Goal: Task Accomplishment & Management: Use online tool/utility

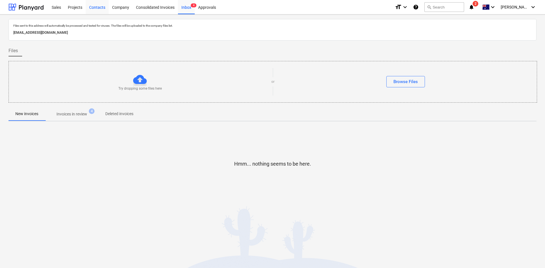
click at [93, 5] on div "Contacts" at bounding box center [97, 7] width 23 height 14
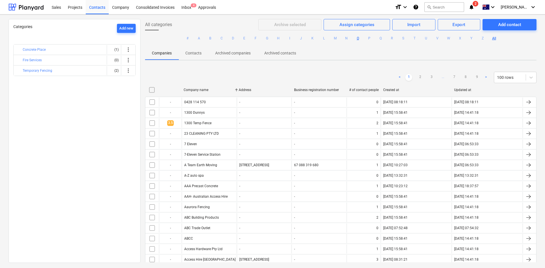
click at [358, 40] on button "O" at bounding box center [357, 38] width 7 height 7
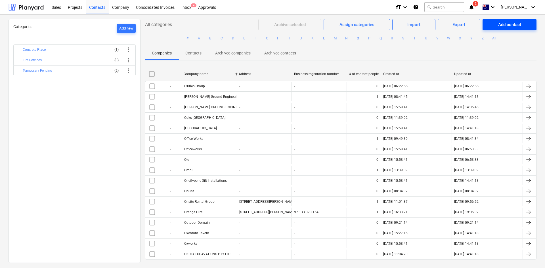
click at [498, 20] on button "Add contact" at bounding box center [509, 24] width 54 height 11
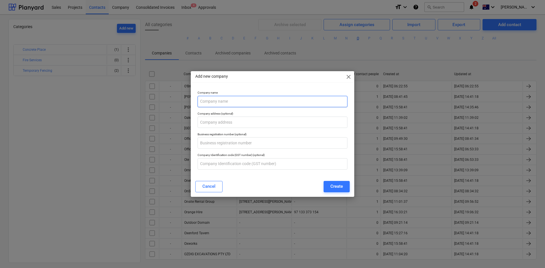
click at [231, 103] on input "text" at bounding box center [273, 101] width 150 height 11
type input "Origin"
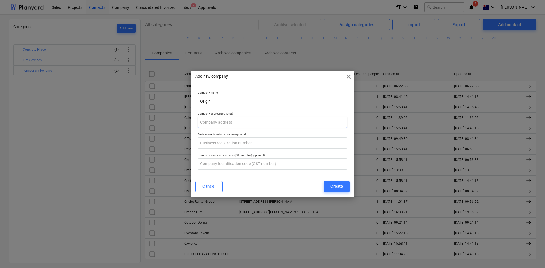
click at [215, 125] on input "text" at bounding box center [273, 122] width 150 height 11
paste input "GPO Box 2951"
type input "GPO Box 2951"
click at [229, 144] on input "text" at bounding box center [273, 142] width 150 height 11
click at [215, 143] on input "text" at bounding box center [273, 142] width 150 height 11
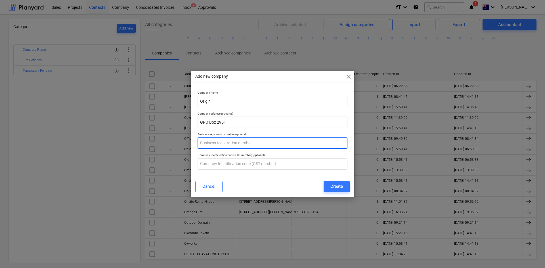
paste input "33 071 052 287"
type input "33 071 052 287"
click at [224, 165] on input "text" at bounding box center [273, 163] width 150 height 11
click at [340, 190] on div "Create" at bounding box center [336, 186] width 12 height 7
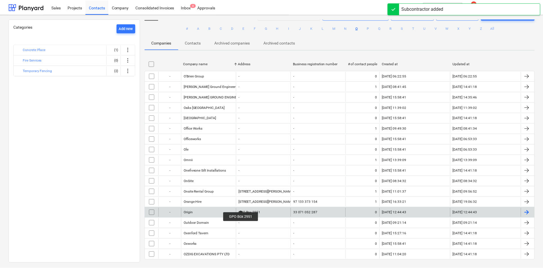
scroll to position [19, 0]
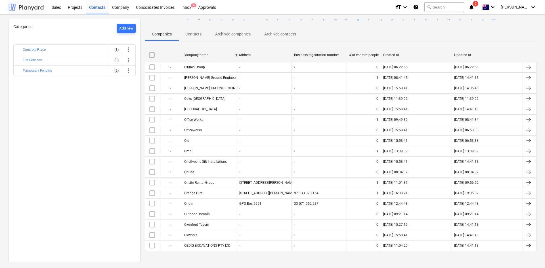
click at [13, 7] on div at bounding box center [26, 7] width 35 height 14
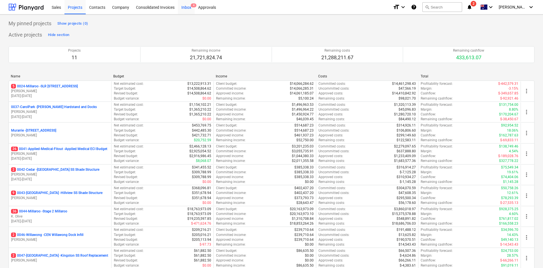
click at [182, 8] on div "Inbox 4" at bounding box center [186, 7] width 17 height 14
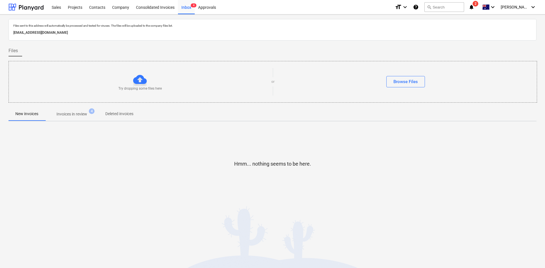
click at [67, 117] on p "Invoices in review" at bounding box center [71, 114] width 31 height 6
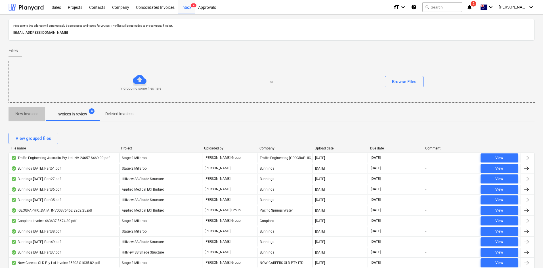
click at [28, 116] on p "New invoices" at bounding box center [26, 114] width 23 height 6
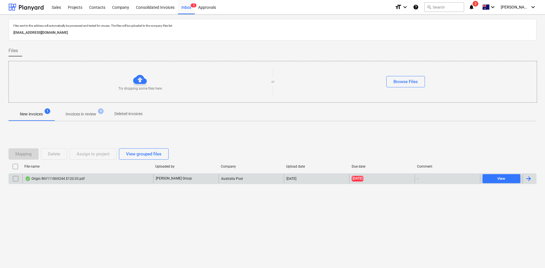
click at [168, 178] on p "[PERSON_NAME] Group" at bounding box center [174, 178] width 36 height 5
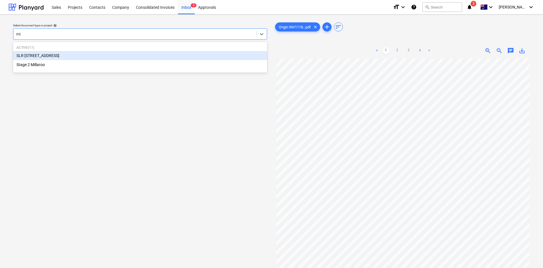
type input "mil"
click at [32, 56] on div "SLR [STREET_ADDRESS]" at bounding box center [140, 55] width 254 height 9
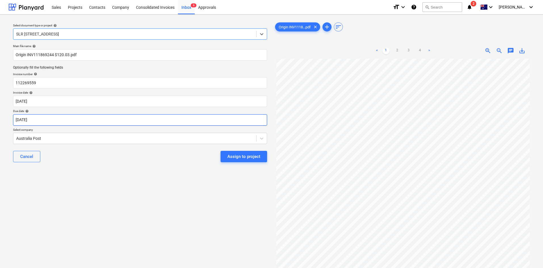
click at [72, 117] on body "Sales Projects Contacts Company Consolidated Invoices Inbox 6 Approvals format_…" at bounding box center [271, 134] width 543 height 268
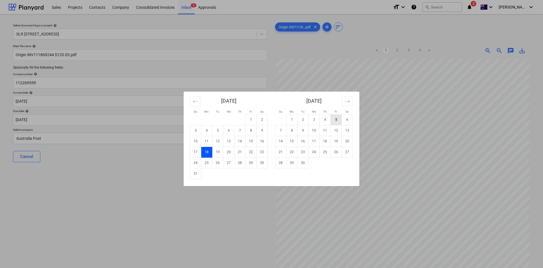
click at [338, 117] on td "5" at bounding box center [336, 119] width 11 height 11
type input "[DATE]"
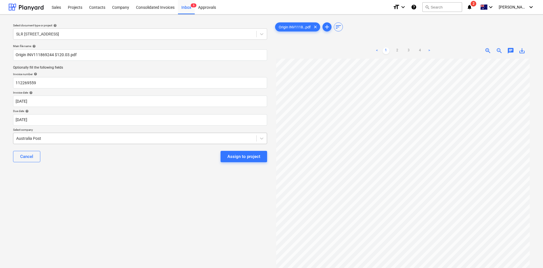
click at [66, 141] on div at bounding box center [134, 139] width 237 height 6
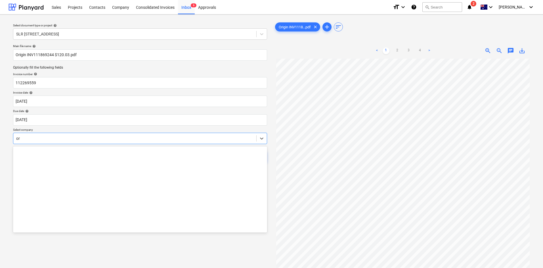
scroll to position [924, 0]
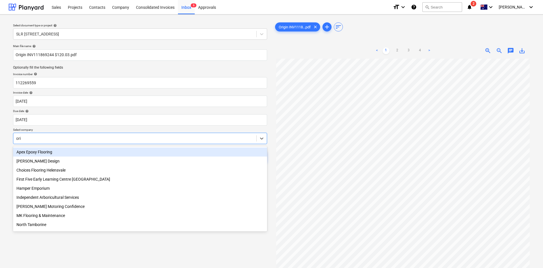
type input "orig"
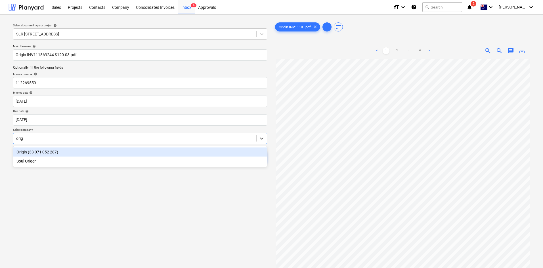
click at [35, 153] on div "Origin (33 071 052 287)" at bounding box center [140, 152] width 254 height 9
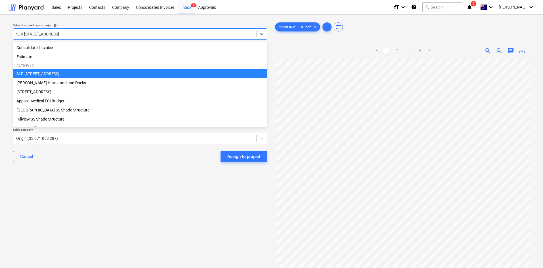
click at [62, 33] on div at bounding box center [134, 34] width 237 height 6
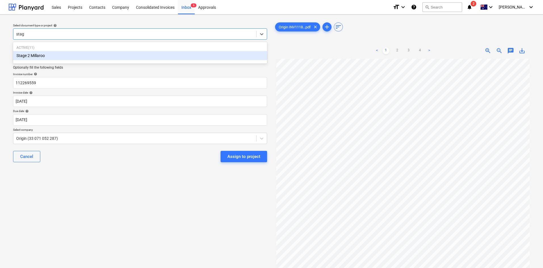
type input "stage"
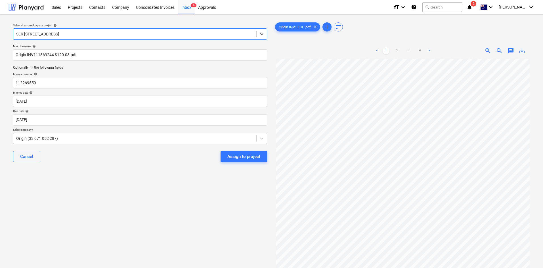
drag, startPoint x: 59, startPoint y: 34, endPoint x: 6, endPoint y: 37, distance: 53.1
click at [6, 37] on div "Select document type or project help Select is focused ,type to refine list, pr…" at bounding box center [271, 165] width 543 height 303
click at [61, 30] on div "SLR [STREET_ADDRESS]" at bounding box center [134, 34] width 243 height 8
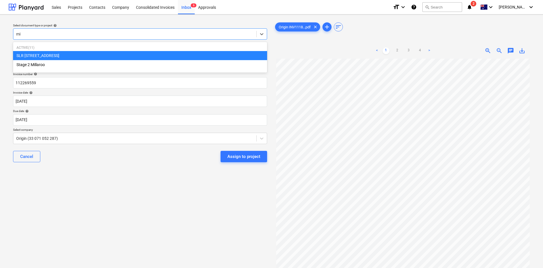
type input "mil"
click at [40, 55] on div "SLR [STREET_ADDRESS]" at bounding box center [140, 55] width 254 height 9
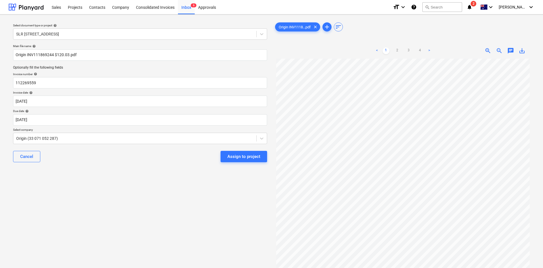
drag, startPoint x: 241, startPoint y: 155, endPoint x: 202, endPoint y: 200, distance: 60.0
click at [203, 200] on div "Select document type or project help SLR 2 Millaroo Drive Main file name help O…" at bounding box center [140, 166] width 263 height 294
click at [14, 4] on div at bounding box center [26, 7] width 35 height 14
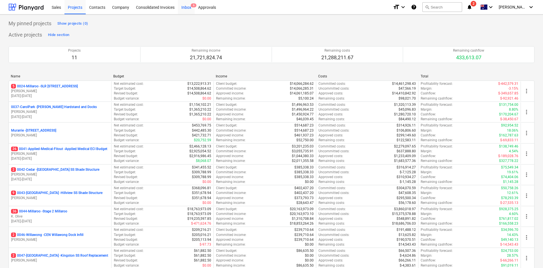
click at [183, 7] on div "Inbox 6" at bounding box center [186, 7] width 17 height 14
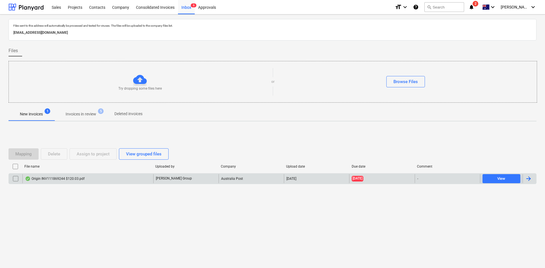
click at [14, 181] on input "checkbox" at bounding box center [15, 178] width 9 height 9
click at [63, 154] on button "Delete" at bounding box center [54, 153] width 26 height 11
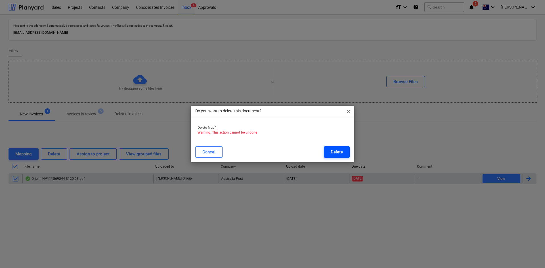
click at [330, 149] on button "Delete" at bounding box center [337, 151] width 26 height 11
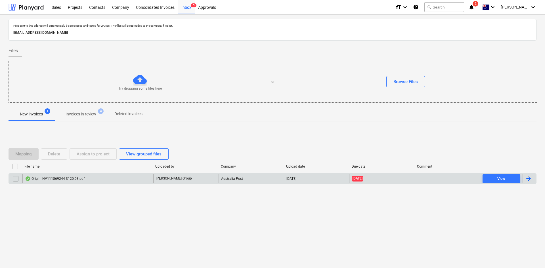
click at [58, 179] on div "Origin INV111869244 $120.03.pdf" at bounding box center [55, 179] width 60 height 5
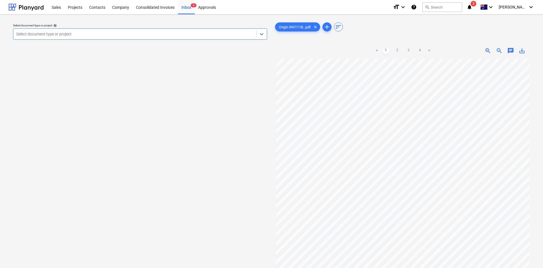
click at [84, 33] on div at bounding box center [134, 34] width 237 height 6
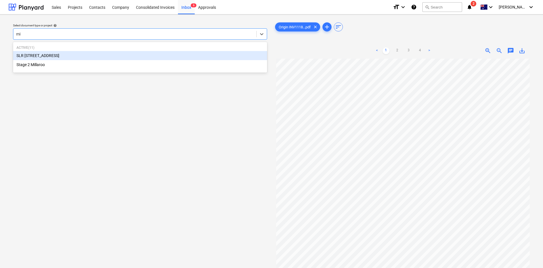
type input "mil"
click at [52, 54] on div "SLR [STREET_ADDRESS]" at bounding box center [140, 55] width 254 height 9
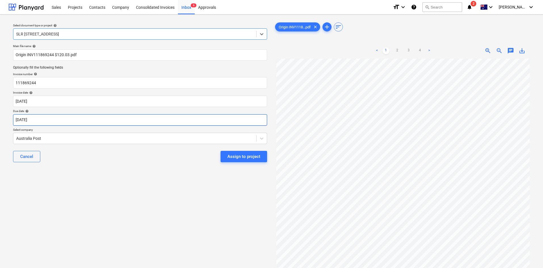
click at [47, 119] on body "Sales Projects Contacts Company Consolidated Invoices Inbox 6 Approvals format_…" at bounding box center [271, 134] width 543 height 268
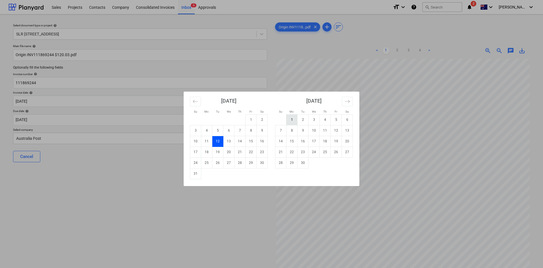
click at [290, 122] on td "1" at bounding box center [291, 119] width 11 height 11
type input "[DATE]"
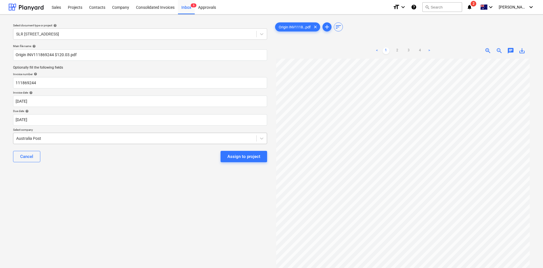
click at [58, 138] on div at bounding box center [134, 139] width 237 height 6
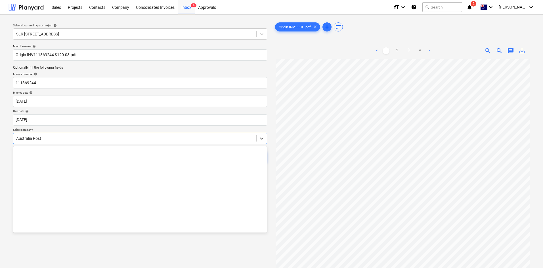
scroll to position [924, 0]
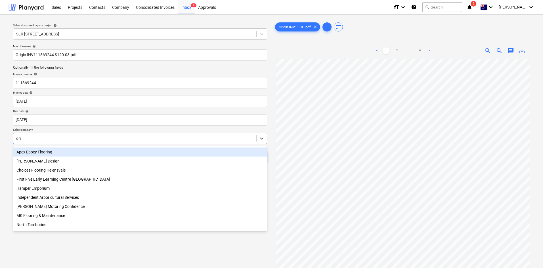
type input "orig"
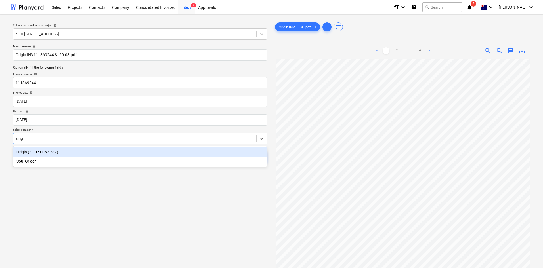
click at [50, 150] on div "Origin (33 071 052 287)" at bounding box center [140, 152] width 254 height 9
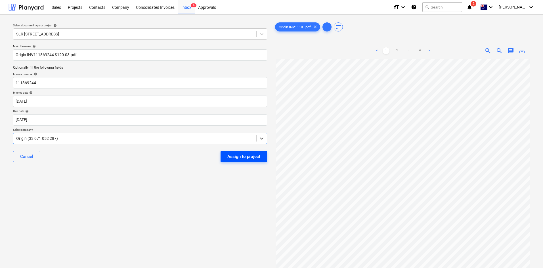
click at [232, 156] on div "Assign to project" at bounding box center [243, 156] width 33 height 7
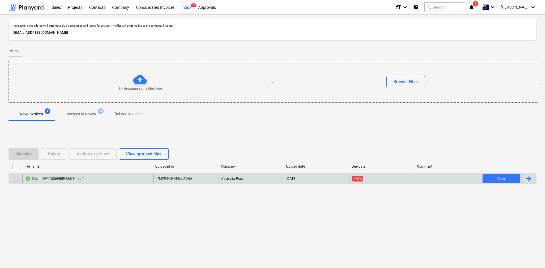
click at [64, 177] on div "Origin INV112269559 $68.34.pdf" at bounding box center [54, 179] width 58 height 5
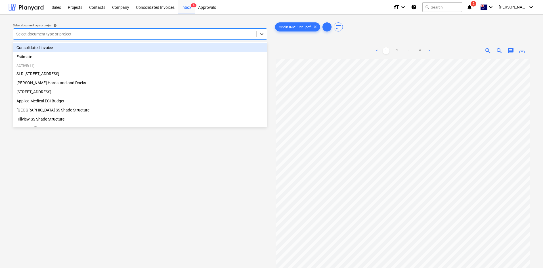
click at [126, 34] on div at bounding box center [134, 34] width 237 height 6
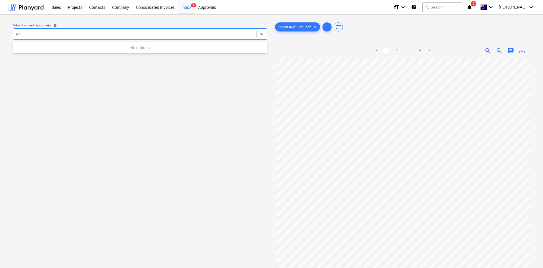
type input "o"
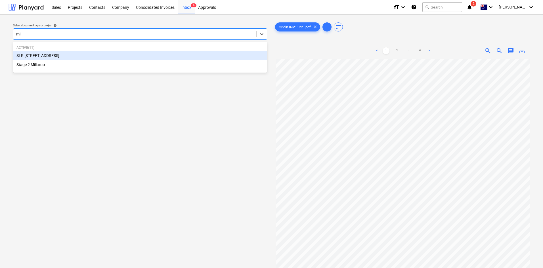
type input "mil"
click at [55, 54] on div "SLR [STREET_ADDRESS]" at bounding box center [140, 55] width 254 height 9
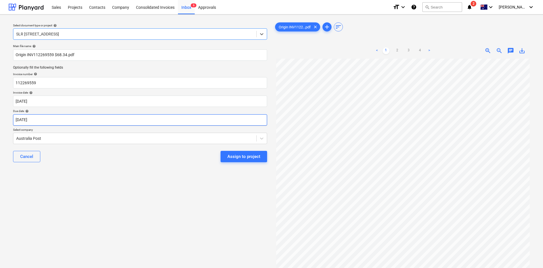
click at [43, 122] on body "Sales Projects Contacts Company Consolidated Invoices Inbox 6 Approvals format_…" at bounding box center [271, 134] width 543 height 268
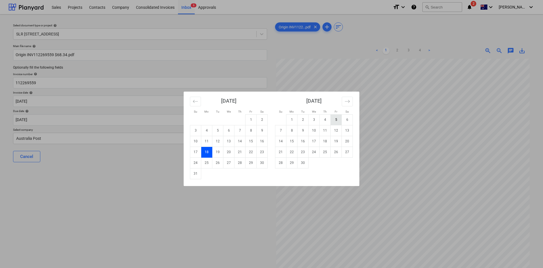
click at [335, 119] on td "5" at bounding box center [336, 119] width 11 height 11
type input "[DATE]"
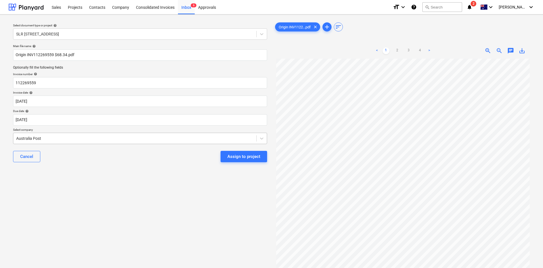
click at [85, 139] on div at bounding box center [134, 139] width 237 height 6
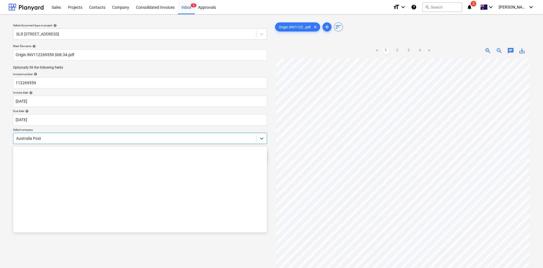
scroll to position [924, 0]
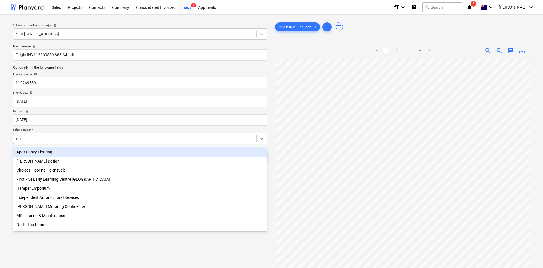
type input "orig"
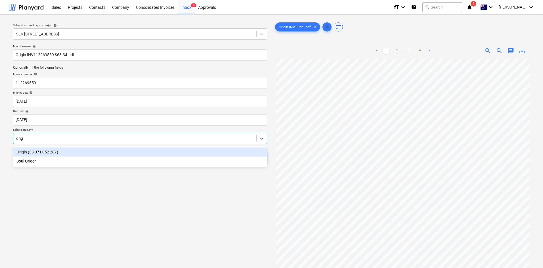
click at [38, 152] on div "Origin (33 071 052 287)" at bounding box center [140, 152] width 254 height 9
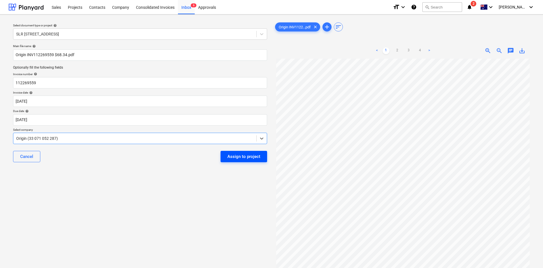
click at [230, 158] on div "Assign to project" at bounding box center [243, 156] width 33 height 7
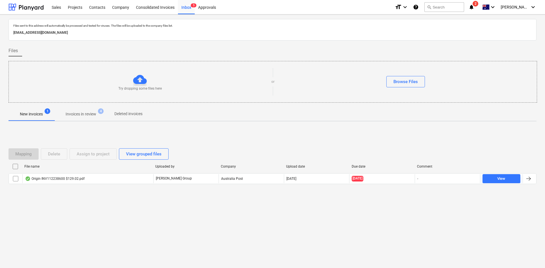
click at [70, 179] on div "Origin INV112238600 $129.02.pdf" at bounding box center [55, 179] width 60 height 5
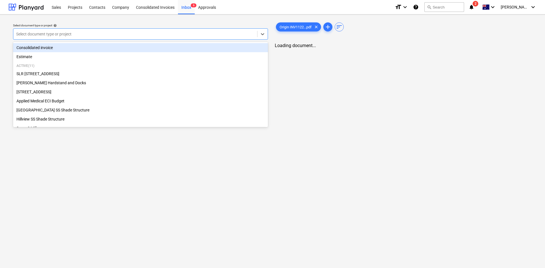
click at [72, 35] on div at bounding box center [135, 34] width 238 height 6
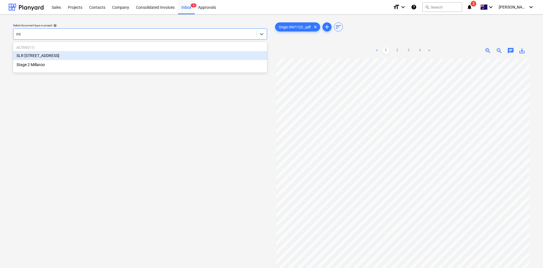
type input "mil"
click at [39, 54] on div "SLR [STREET_ADDRESS]" at bounding box center [140, 55] width 254 height 9
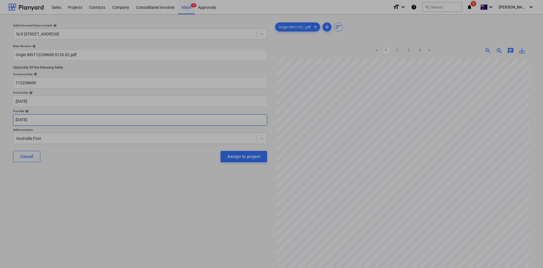
click at [50, 120] on body "Sales Projects Contacts Company Consolidated Invoices Inbox 6 Approvals format_…" at bounding box center [271, 134] width 543 height 268
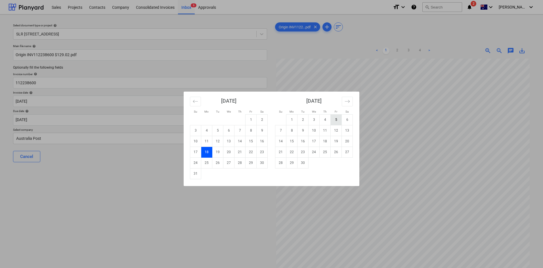
click at [333, 120] on td "5" at bounding box center [336, 119] width 11 height 11
type input "[DATE]"
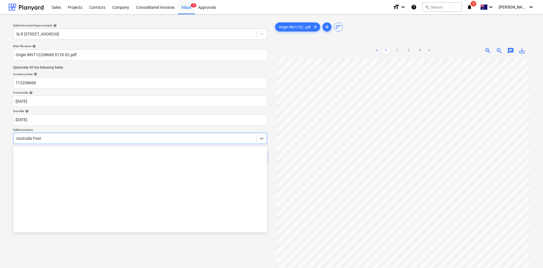
click at [98, 137] on div at bounding box center [134, 139] width 237 height 6
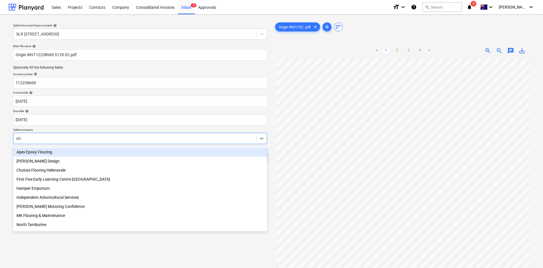
type input "orig"
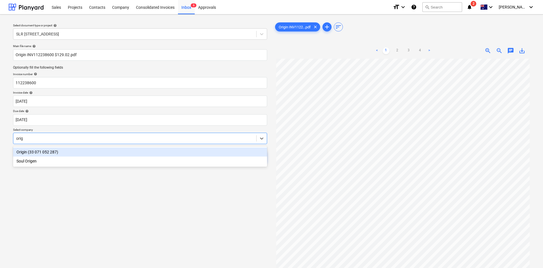
click at [54, 152] on div "Origin (33 071 052 287)" at bounding box center [140, 152] width 254 height 9
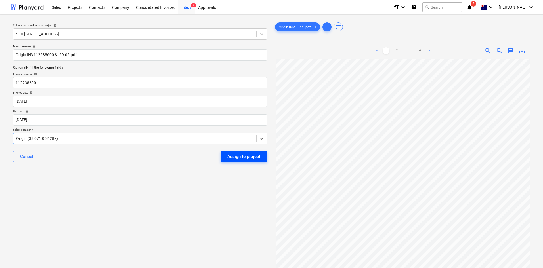
click at [234, 155] on div "Assign to project" at bounding box center [243, 156] width 33 height 7
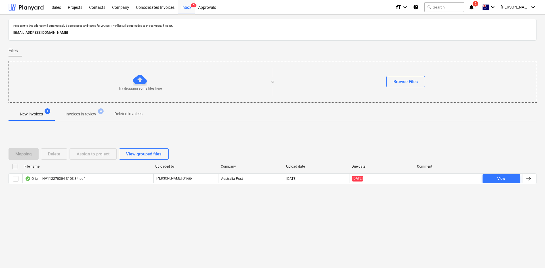
click at [58, 179] on div "Origin INV112270304 $103.34.pdf" at bounding box center [55, 179] width 60 height 5
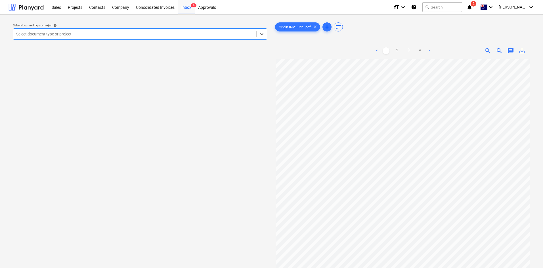
click at [39, 36] on div at bounding box center [134, 34] width 237 height 6
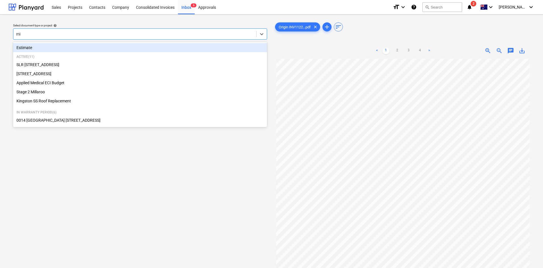
type input "mil"
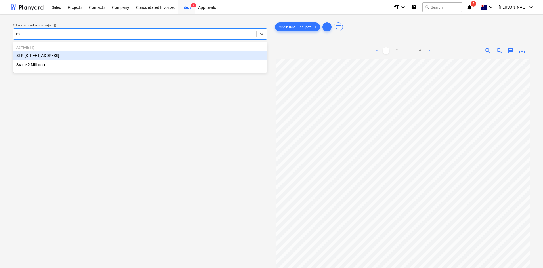
click at [38, 54] on div "SLR [STREET_ADDRESS]" at bounding box center [140, 55] width 254 height 9
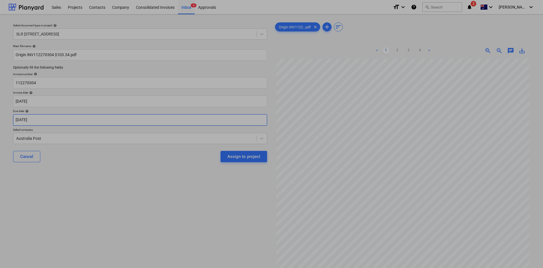
click at [45, 118] on body "Sales Projects Contacts Company Consolidated Invoices Inbox 6 Approvals format_…" at bounding box center [271, 134] width 543 height 268
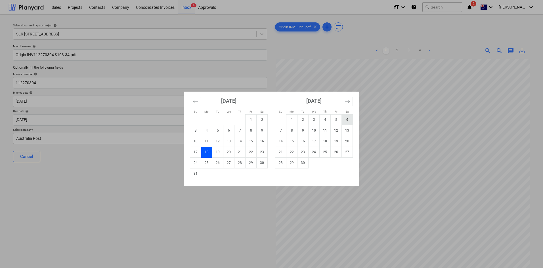
click at [342, 119] on td "6" at bounding box center [347, 119] width 11 height 11
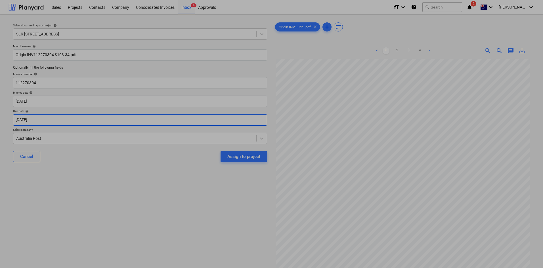
click at [123, 119] on body "Sales Projects Contacts Company Consolidated Invoices Inbox 6 Approvals format_…" at bounding box center [271, 134] width 543 height 268
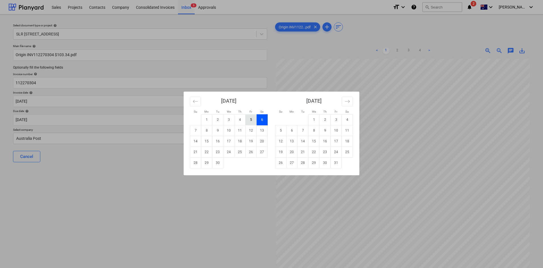
click at [254, 118] on td "5" at bounding box center [250, 119] width 11 height 11
type input "[DATE]"
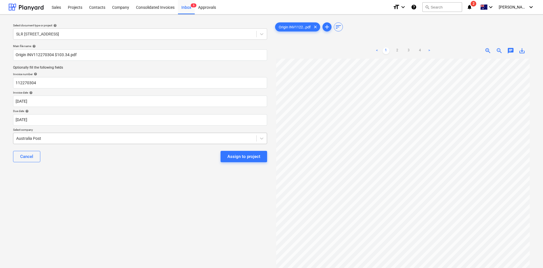
click at [81, 136] on div at bounding box center [134, 139] width 237 height 6
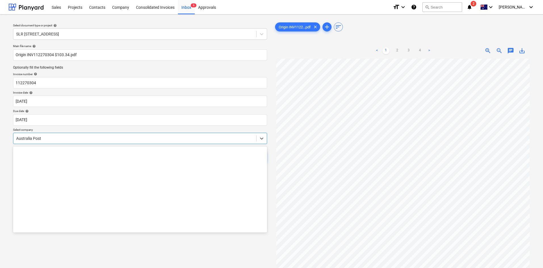
scroll to position [924, 0]
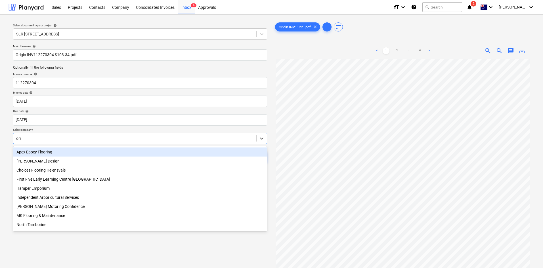
type input "orig"
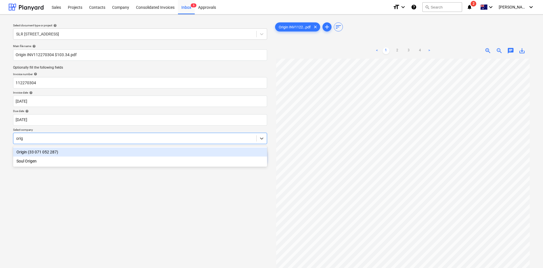
click at [55, 150] on div "Origin (33 071 052 287)" at bounding box center [140, 152] width 254 height 9
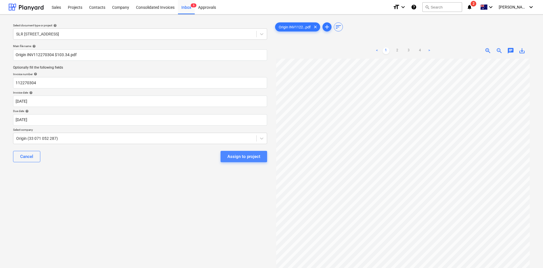
click at [240, 158] on div "Assign to project" at bounding box center [243, 156] width 33 height 7
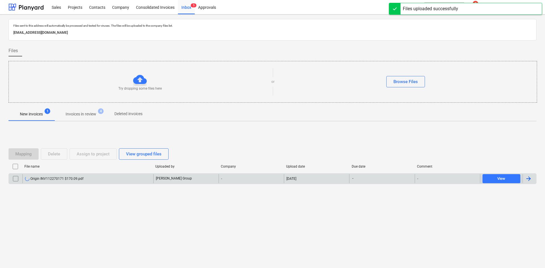
click at [74, 178] on div "Origin INV112270171 $170.09.pdf" at bounding box center [54, 179] width 58 height 5
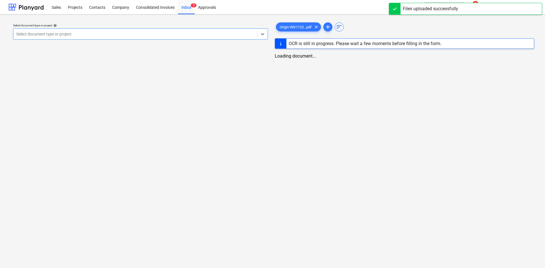
click at [113, 33] on div at bounding box center [135, 34] width 238 height 6
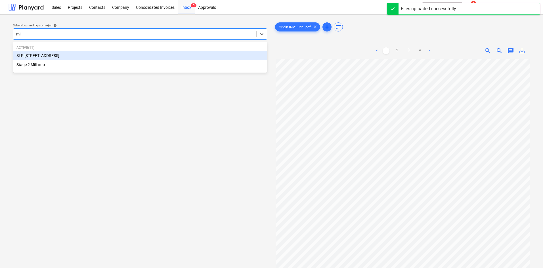
type input "mil"
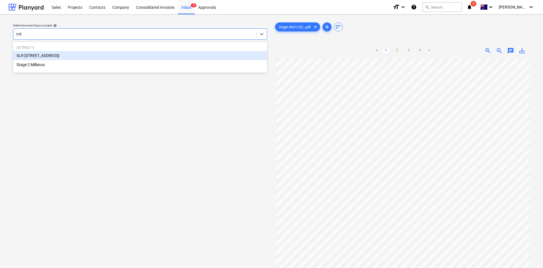
click at [49, 54] on div "SLR [STREET_ADDRESS]" at bounding box center [140, 55] width 254 height 9
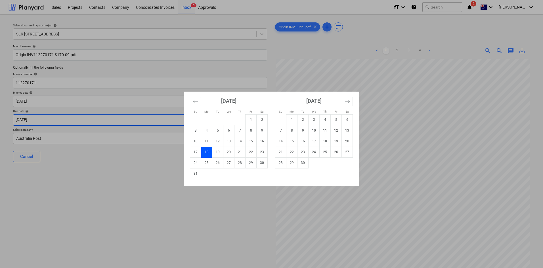
click at [51, 120] on body "Sales Projects Contacts Company Consolidated Invoices Inbox 5 Approvals format_…" at bounding box center [271, 134] width 543 height 268
click at [334, 120] on td "5" at bounding box center [336, 119] width 11 height 11
type input "[DATE]"
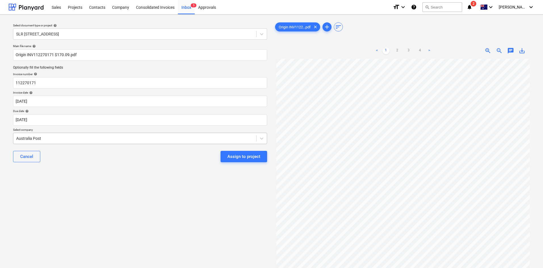
click at [42, 137] on div at bounding box center [134, 139] width 237 height 6
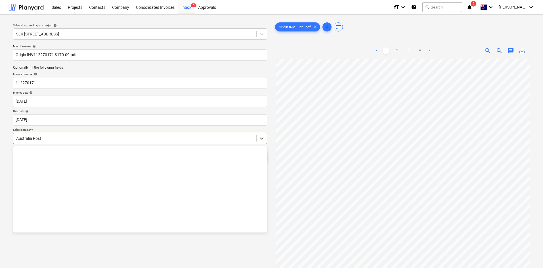
scroll to position [924, 0]
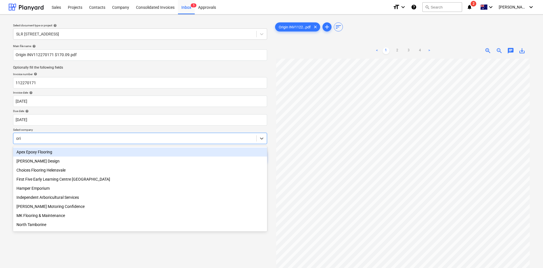
type input "orig"
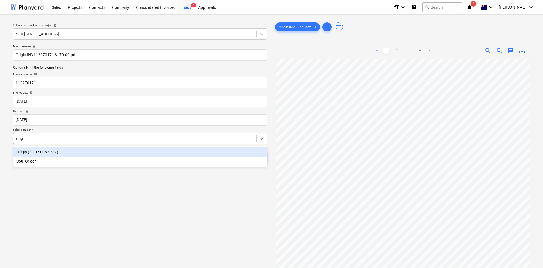
click at [41, 152] on div "Origin (33 071 052 287)" at bounding box center [140, 152] width 254 height 9
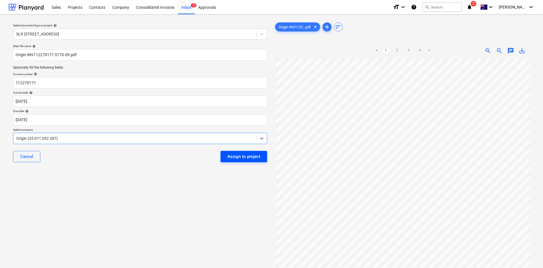
click at [243, 159] on div "Assign to project" at bounding box center [243, 156] width 33 height 7
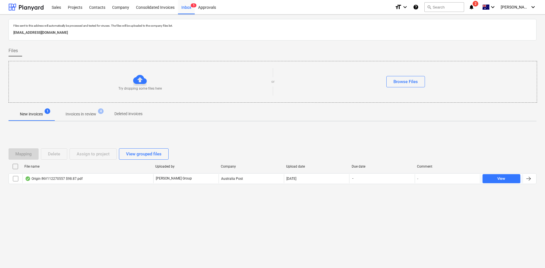
click at [50, 178] on div "Origin INV112270557 $98.87.pdf" at bounding box center [54, 179] width 58 height 5
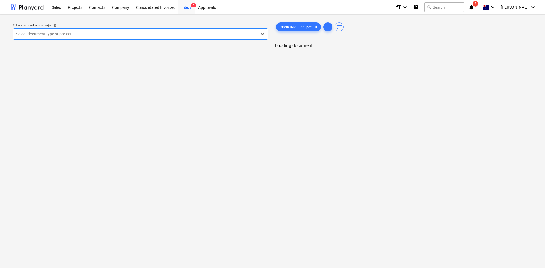
click at [64, 35] on div at bounding box center [135, 34] width 238 height 6
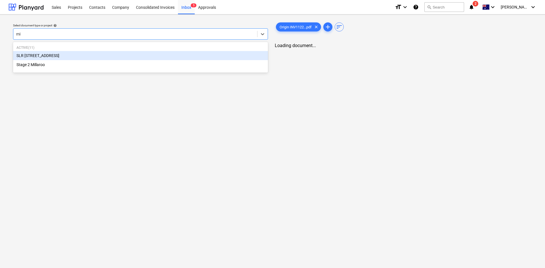
type input "mil"
click at [46, 57] on div "SLR [STREET_ADDRESS]" at bounding box center [140, 55] width 254 height 9
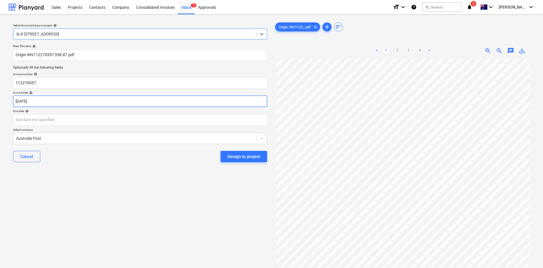
click at [45, 103] on body "Sales Projects Contacts Company Consolidated Invoices Inbox 5 Approvals format_…" at bounding box center [271, 134] width 543 height 268
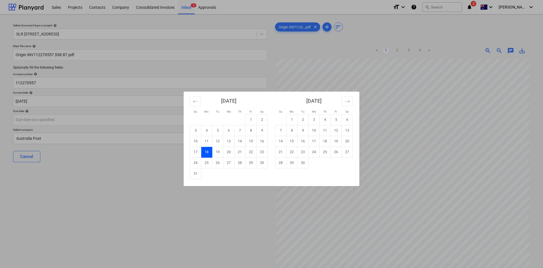
click at [45, 121] on div "Su Mo Tu We Th Fr Sa Su Mo Tu We Th Fr Sa [DATE] 1 2 3 4 5 6 7 8 9 10 11 12 13 …" at bounding box center [271, 134] width 543 height 268
click at [186, 119] on body "Sales Projects Contacts Company Consolidated Invoices Inbox 5 Approvals format_…" at bounding box center [271, 134] width 543 height 268
click at [341, 119] on td "5" at bounding box center [336, 119] width 11 height 11
type input "[DATE]"
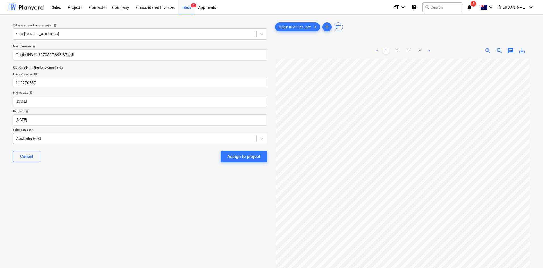
click at [27, 140] on div at bounding box center [134, 139] width 237 height 6
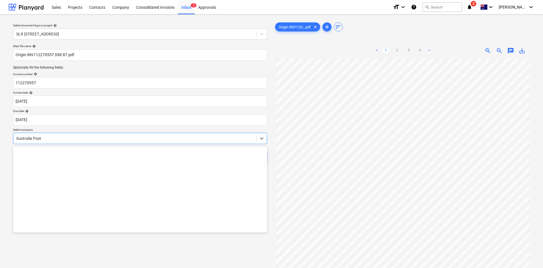
scroll to position [924, 0]
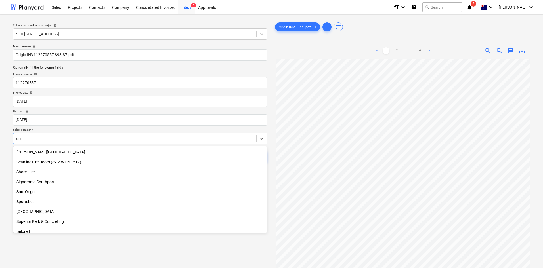
type input "orig"
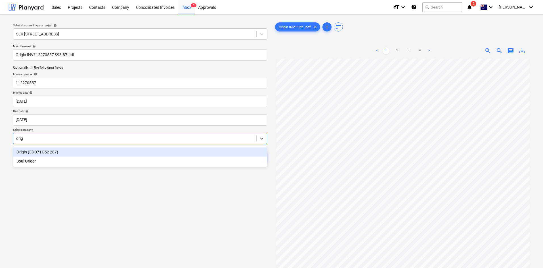
click at [35, 153] on div "Origin (33 071 052 287)" at bounding box center [140, 152] width 254 height 9
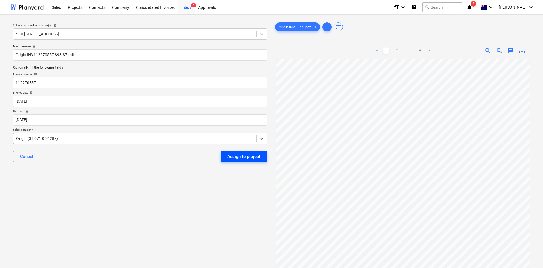
click at [246, 157] on div "Assign to project" at bounding box center [243, 156] width 33 height 7
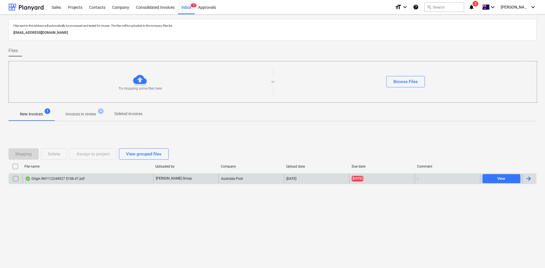
click at [63, 175] on div "Origin INV112244927 $108.47.pdf" at bounding box center [87, 178] width 131 height 9
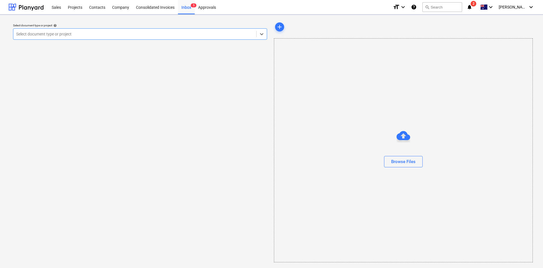
click at [163, 34] on div at bounding box center [134, 34] width 237 height 6
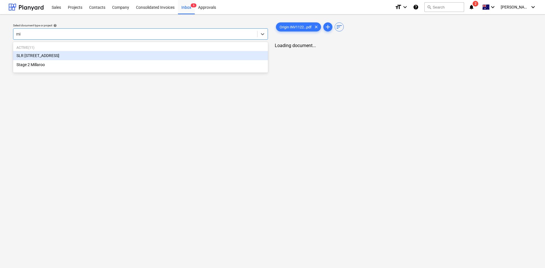
type input "mil"
click at [58, 56] on div "SLR [STREET_ADDRESS]" at bounding box center [140, 55] width 255 height 9
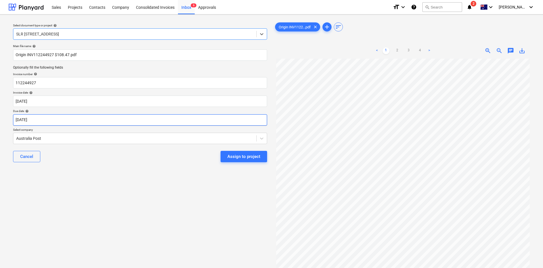
click at [48, 121] on body "Sales Projects Contacts Company Consolidated Invoices Inbox 6 Approvals format_…" at bounding box center [271, 134] width 543 height 268
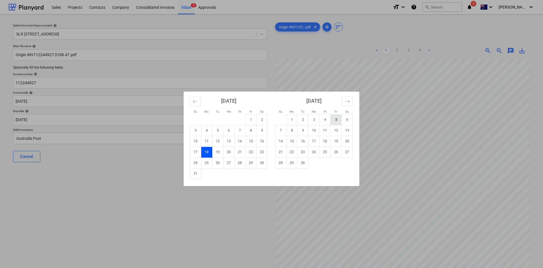
click at [335, 119] on td "5" at bounding box center [336, 119] width 11 height 11
type input "[DATE]"
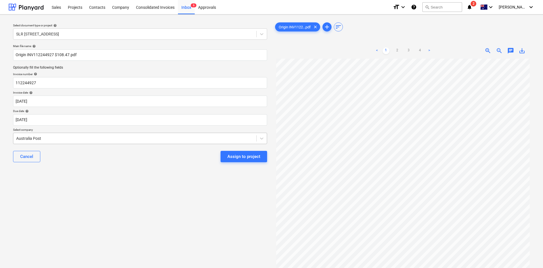
click at [140, 136] on div at bounding box center [134, 139] width 237 height 6
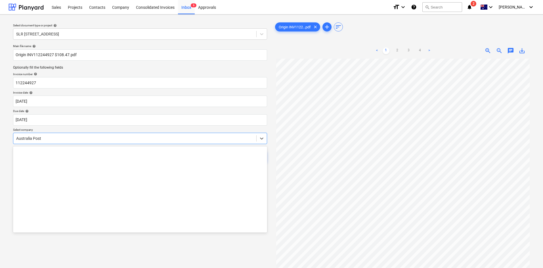
scroll to position [924, 0]
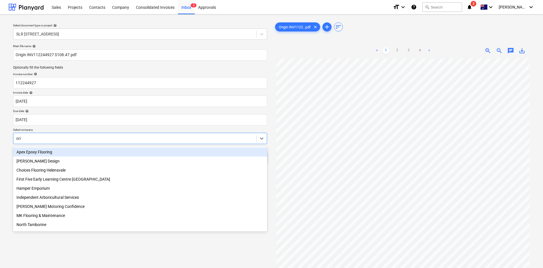
type input "orig"
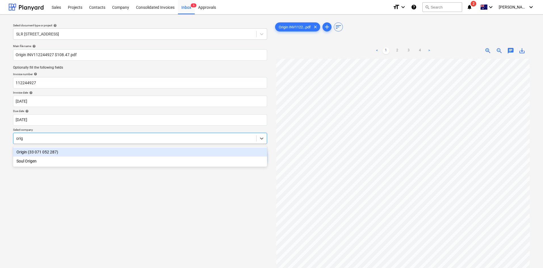
click at [24, 152] on div "Origin (33 071 052 287)" at bounding box center [140, 152] width 254 height 9
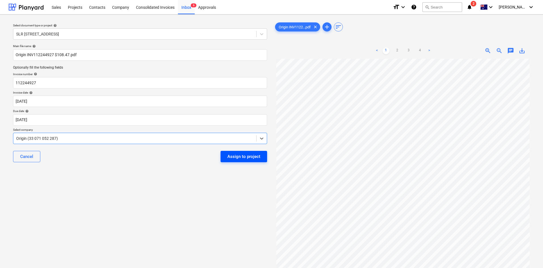
click at [236, 158] on div "Assign to project" at bounding box center [243, 156] width 33 height 7
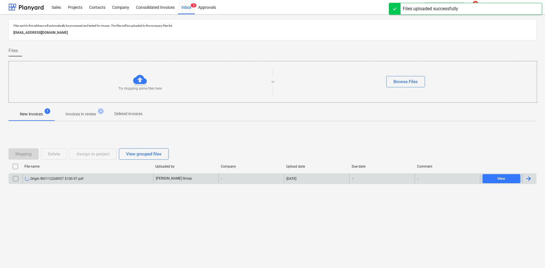
click at [76, 178] on div "Origin INV112268957 $100.97.pdf" at bounding box center [54, 179] width 58 height 5
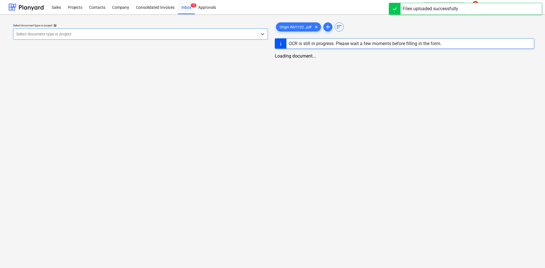
click at [109, 33] on div at bounding box center [135, 34] width 238 height 6
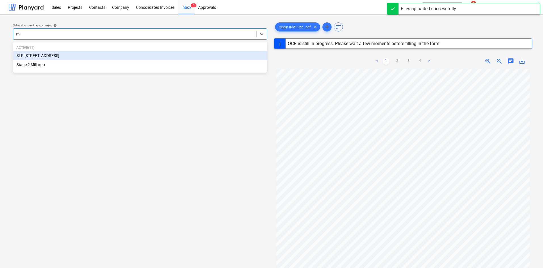
type input "mil"
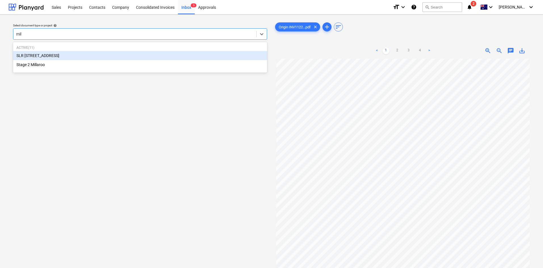
click at [75, 58] on div "SLR [STREET_ADDRESS]" at bounding box center [140, 55] width 254 height 9
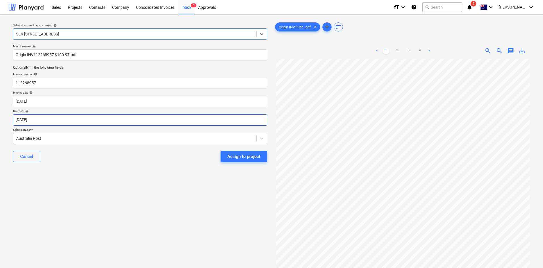
click at [50, 120] on body "Sales Projects Contacts Company Consolidated Invoices Inbox 5 Approvals format_…" at bounding box center [271, 134] width 543 height 268
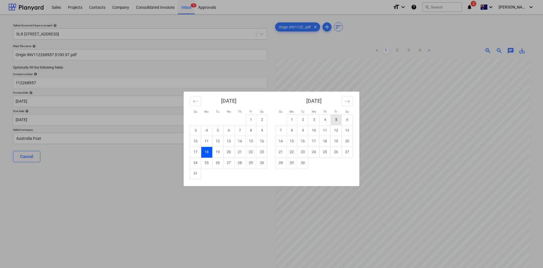
click at [335, 122] on td "5" at bounding box center [336, 119] width 11 height 11
type input "[DATE]"
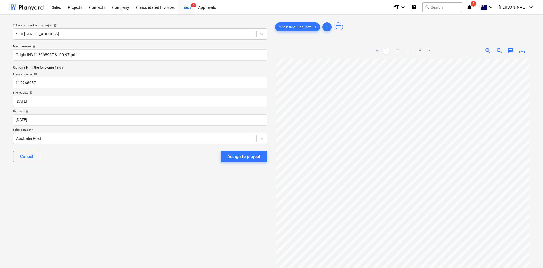
click at [66, 138] on div at bounding box center [134, 139] width 237 height 6
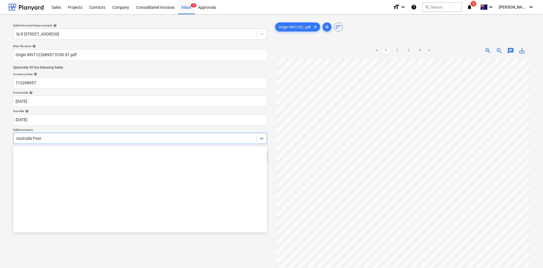
scroll to position [924, 0]
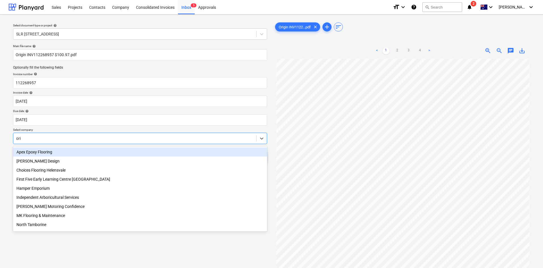
type input "orig"
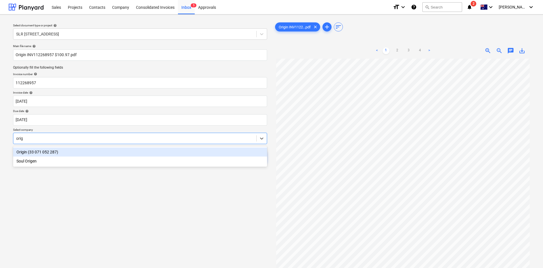
click at [44, 152] on div "Origin (33 071 052 287)" at bounding box center [140, 152] width 254 height 9
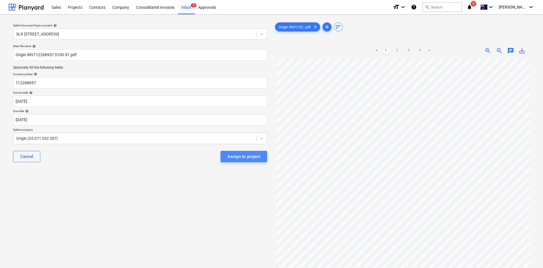
click at [248, 156] on div "Assign to project" at bounding box center [243, 156] width 33 height 7
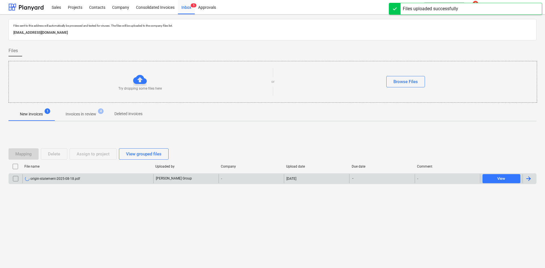
click at [67, 179] on div "origin-statement-2025-08-18.pdf" at bounding box center [52, 179] width 55 height 5
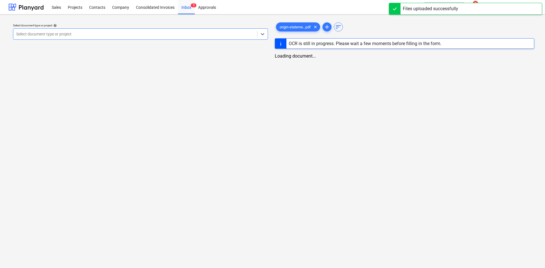
click at [106, 33] on div at bounding box center [135, 34] width 238 height 6
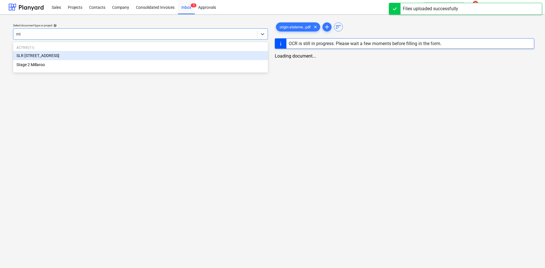
type input "mil"
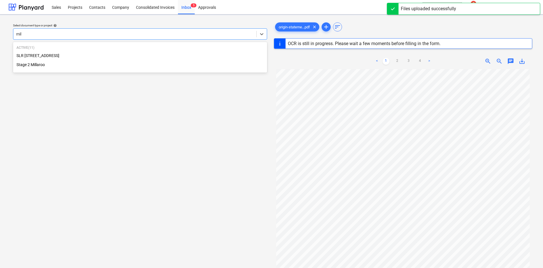
click at [53, 59] on div "SLR [STREET_ADDRESS]" at bounding box center [140, 55] width 254 height 9
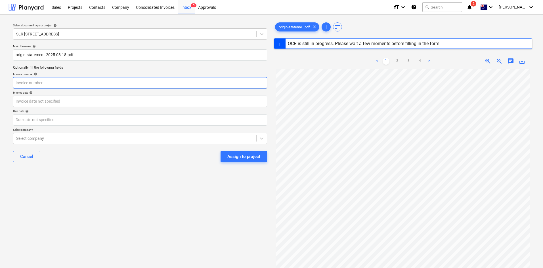
click at [48, 85] on input "text" at bounding box center [140, 82] width 254 height 11
type input "112269512"
type input "[DATE]"
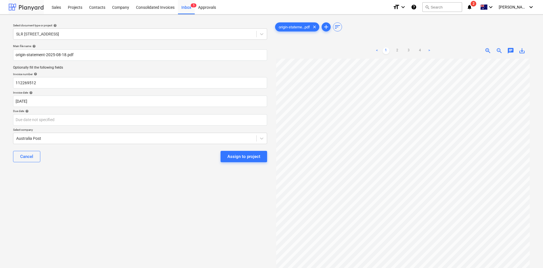
click at [14, 6] on div at bounding box center [26, 7] width 35 height 14
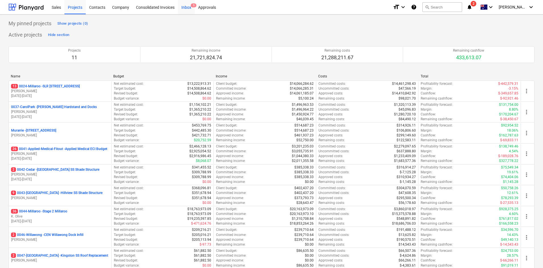
click at [182, 7] on div "Inbox 5" at bounding box center [186, 7] width 17 height 14
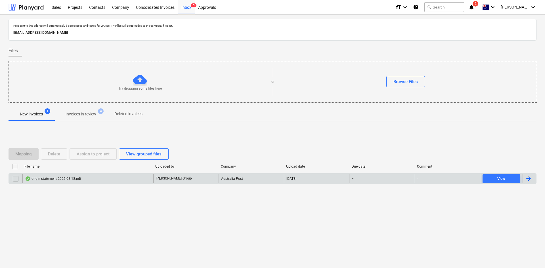
click at [54, 181] on div "origin-statement-2025-08-18.pdf" at bounding box center [87, 178] width 131 height 9
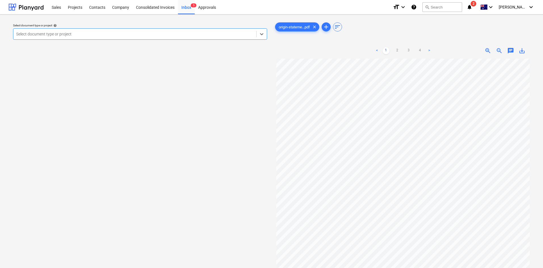
click at [97, 34] on div at bounding box center [134, 34] width 237 height 6
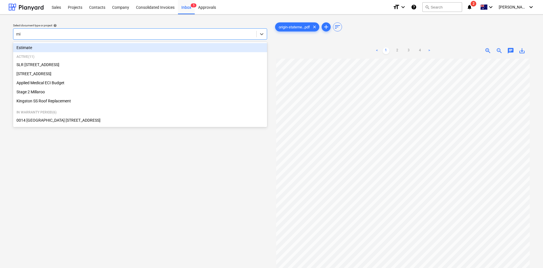
type input "mil"
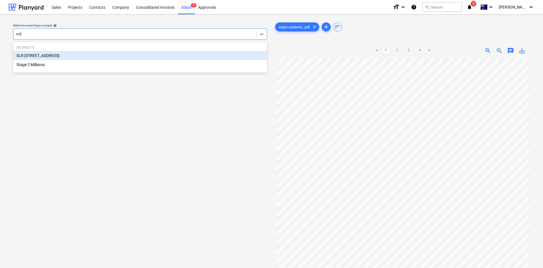
click at [53, 52] on div "SLR [STREET_ADDRESS]" at bounding box center [140, 55] width 254 height 9
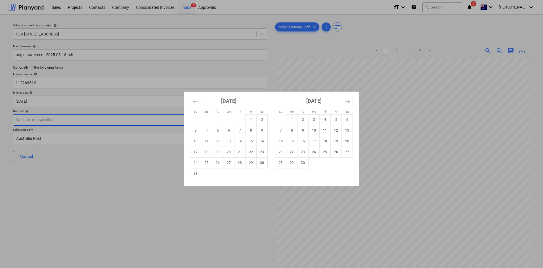
click at [48, 122] on body "Sales Projects Contacts Company Consolidated Invoices Inbox 5 Approvals format_…" at bounding box center [271, 134] width 543 height 268
click at [335, 119] on td "5" at bounding box center [336, 119] width 11 height 11
type input "[DATE]"
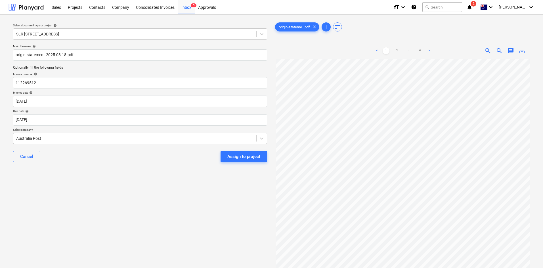
click at [62, 140] on div at bounding box center [134, 139] width 237 height 6
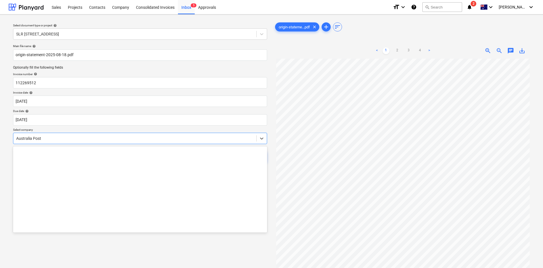
scroll to position [924, 0]
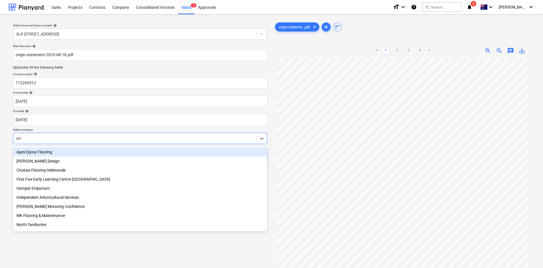
type input "orig"
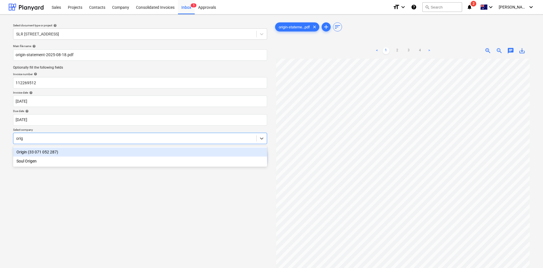
click at [50, 150] on div "Origin (33 071 052 287)" at bounding box center [140, 152] width 254 height 9
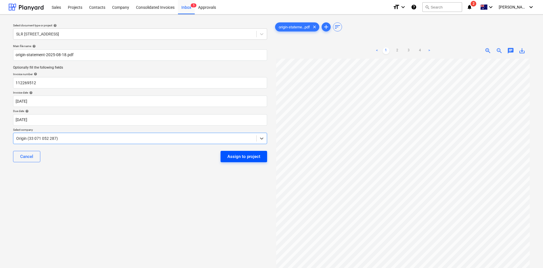
click at [240, 156] on div "Assign to project" at bounding box center [243, 156] width 33 height 7
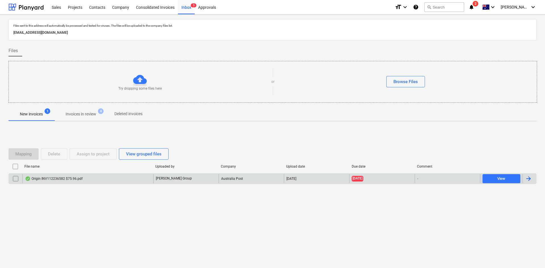
click at [47, 179] on div "Origin INV112236582 $75.96.pdf" at bounding box center [54, 179] width 58 height 5
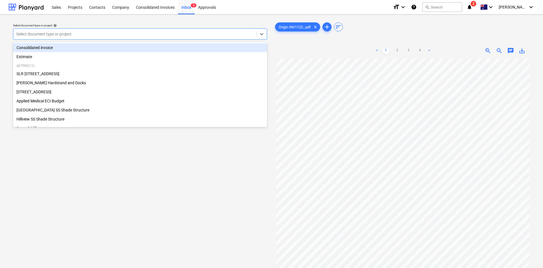
click at [163, 33] on div at bounding box center [134, 34] width 237 height 6
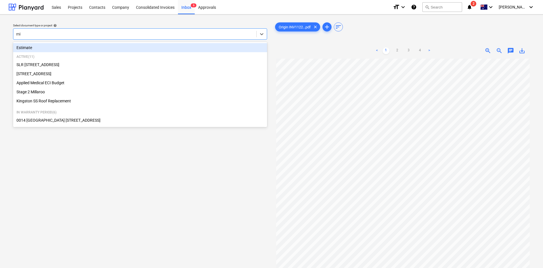
type input "mil"
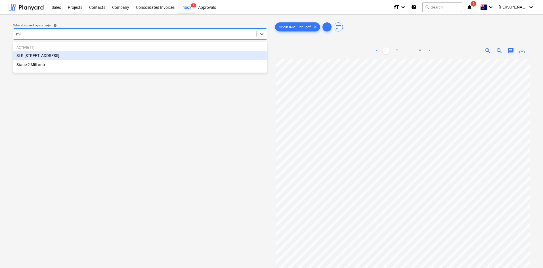
click at [54, 58] on div "SLR [STREET_ADDRESS]" at bounding box center [140, 55] width 254 height 9
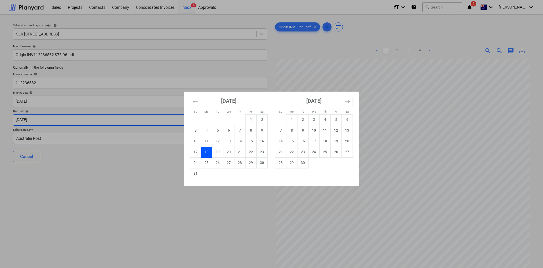
click at [52, 120] on body "Sales Projects Contacts Company Consolidated Invoices Inbox 6 Approvals format_…" at bounding box center [271, 134] width 543 height 268
click at [338, 122] on td "5" at bounding box center [336, 119] width 11 height 11
type input "[DATE]"
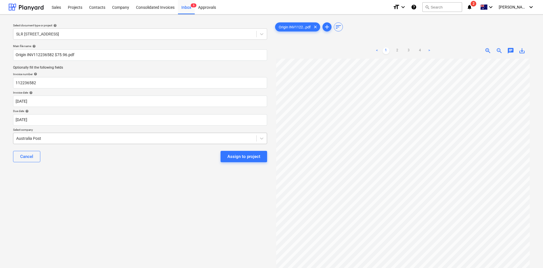
click at [56, 136] on div at bounding box center [134, 139] width 237 height 6
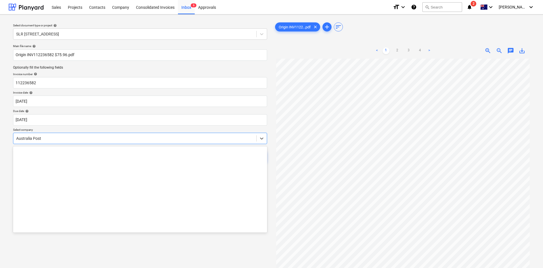
scroll to position [924, 0]
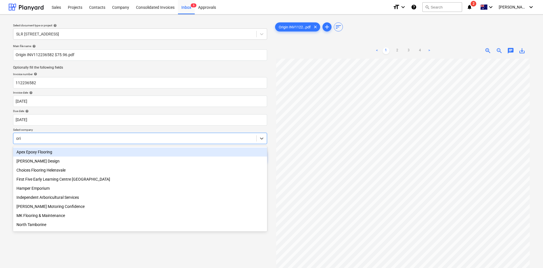
type input "orig"
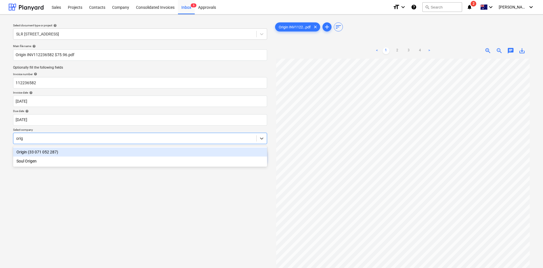
click at [31, 150] on div "Origin (33 071 052 287)" at bounding box center [140, 152] width 254 height 9
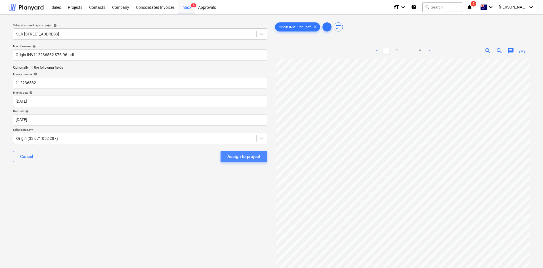
click at [238, 158] on div "Assign to project" at bounding box center [243, 156] width 33 height 7
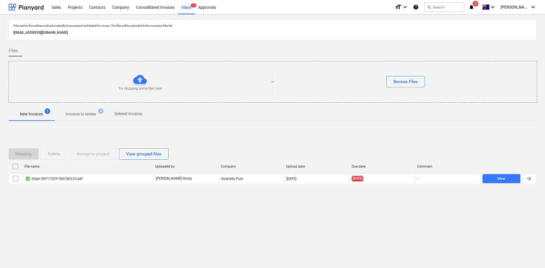
click at [69, 179] on div "Origin INV112231560 $63.23.pdf" at bounding box center [54, 179] width 58 height 5
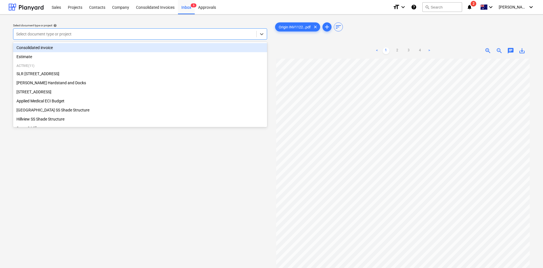
click at [110, 33] on div at bounding box center [134, 34] width 237 height 6
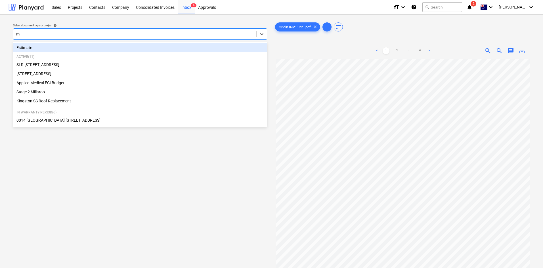
type input "mi"
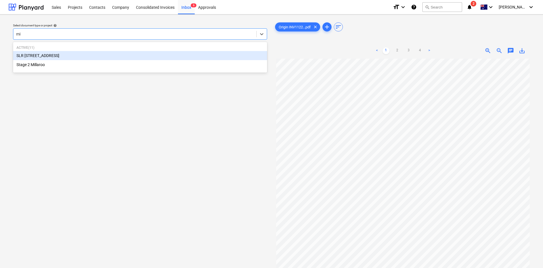
click at [48, 56] on div "SLR [STREET_ADDRESS]" at bounding box center [140, 55] width 254 height 9
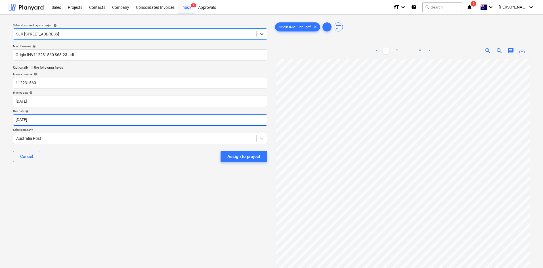
click at [47, 123] on body "Sales Projects Contacts Company Consolidated Invoices Inbox 6 Approvals format_…" at bounding box center [271, 134] width 543 height 268
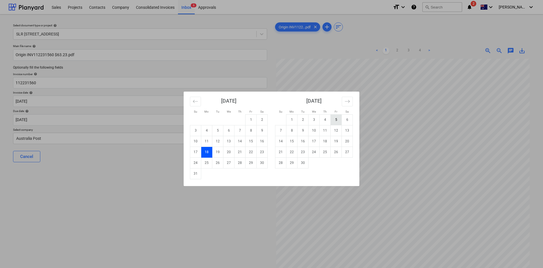
click at [335, 120] on td "5" at bounding box center [336, 119] width 11 height 11
type input "[DATE]"
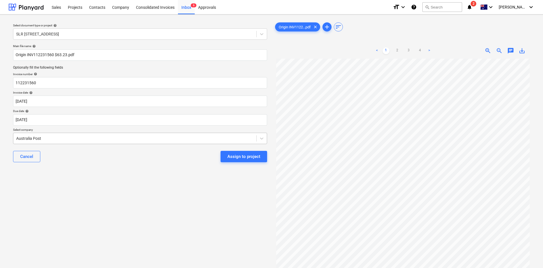
click at [154, 141] on div at bounding box center [134, 139] width 237 height 6
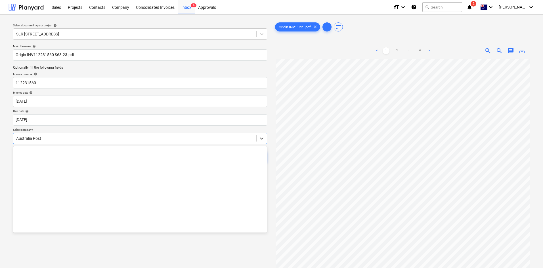
scroll to position [924, 0]
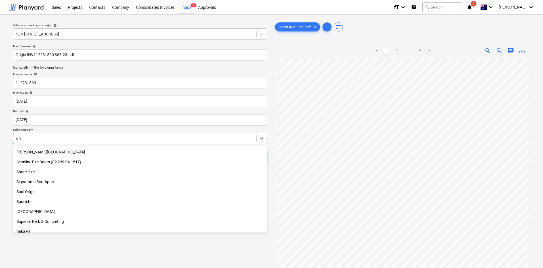
type input "orig"
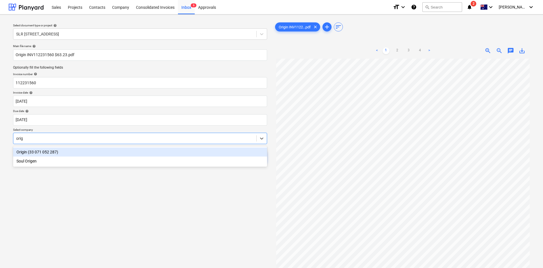
click at [82, 151] on div "Origin (33 071 052 287)" at bounding box center [140, 152] width 254 height 9
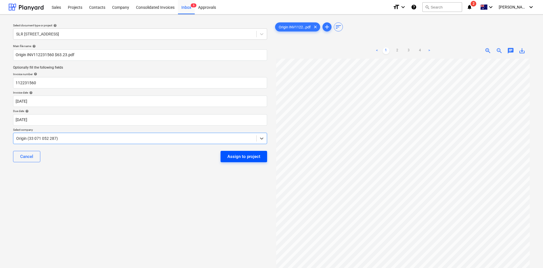
click at [235, 157] on div "Assign to project" at bounding box center [243, 156] width 33 height 7
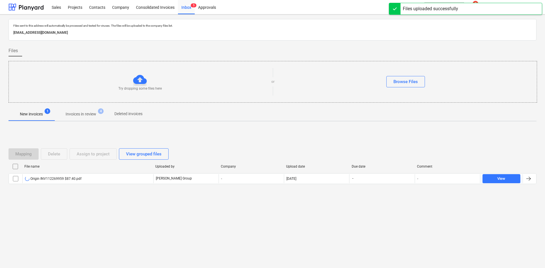
click at [77, 180] on div "Origin INV112269959 $87.40.pdf" at bounding box center [53, 179] width 56 height 5
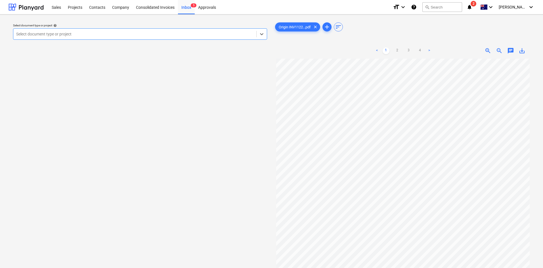
click at [49, 35] on div at bounding box center [134, 34] width 237 height 6
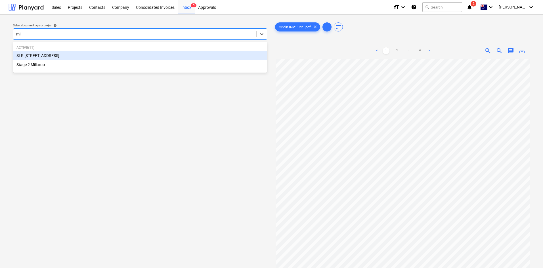
type input "mil"
click at [47, 56] on div "SLR [STREET_ADDRESS]" at bounding box center [140, 55] width 254 height 9
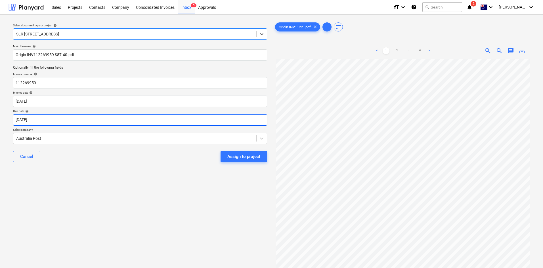
click at [56, 123] on body "Sales Projects Contacts Company Consolidated Invoices Inbox 5 Approvals format_…" at bounding box center [271, 134] width 543 height 268
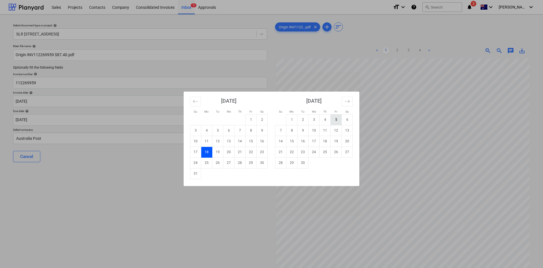
click at [338, 119] on td "5" at bounding box center [336, 119] width 11 height 11
type input "[DATE]"
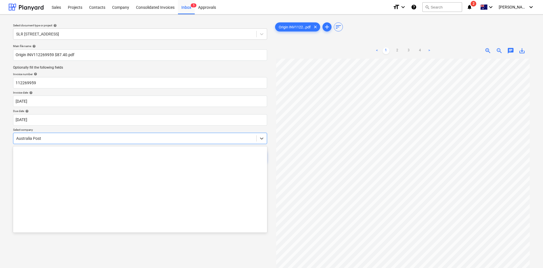
click at [142, 140] on div at bounding box center [134, 139] width 237 height 6
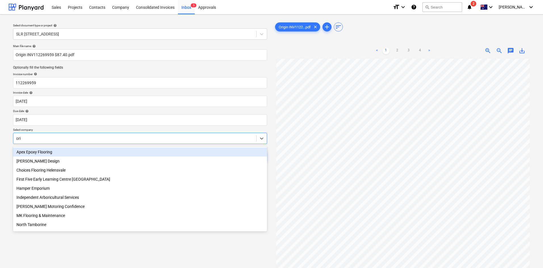
type input "orig"
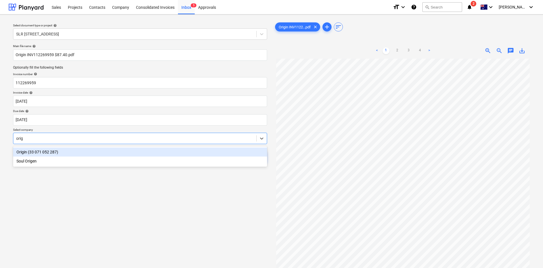
click at [71, 153] on div "Origin (33 071 052 287)" at bounding box center [140, 152] width 254 height 9
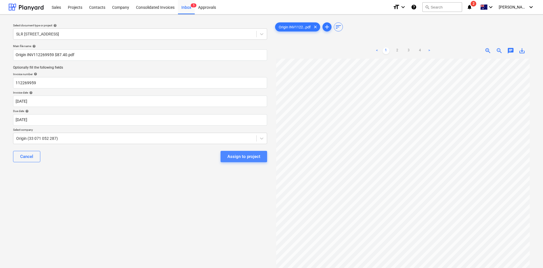
click at [247, 156] on div "Assign to project" at bounding box center [243, 156] width 33 height 7
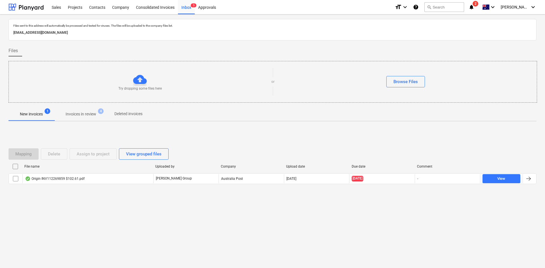
click at [67, 177] on div "Origin INV112269859 $102.61.pdf" at bounding box center [55, 179] width 60 height 5
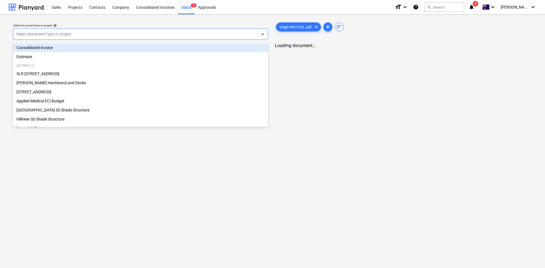
click at [79, 35] on div at bounding box center [135, 34] width 238 height 6
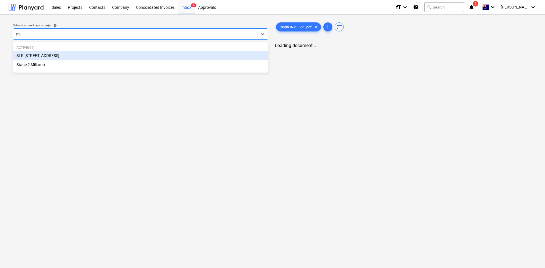
type input "mil"
click at [42, 56] on div "SLR [STREET_ADDRESS]" at bounding box center [140, 55] width 255 height 9
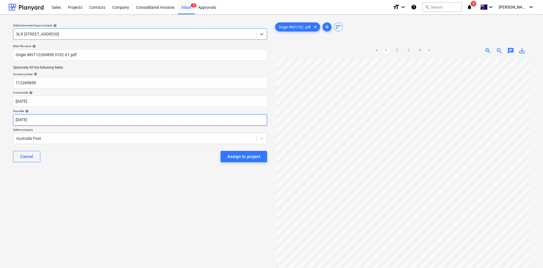
click at [53, 118] on body "Sales Projects Contacts Company Consolidated Invoices Inbox 6 Approvals format_…" at bounding box center [271, 134] width 543 height 268
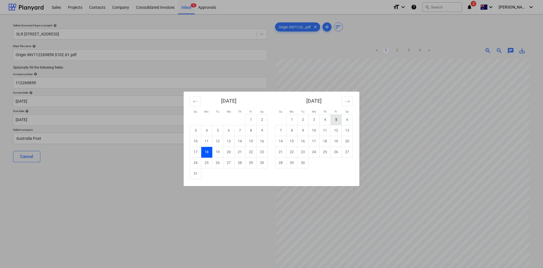
click at [336, 120] on td "5" at bounding box center [336, 119] width 11 height 11
type input "[DATE]"
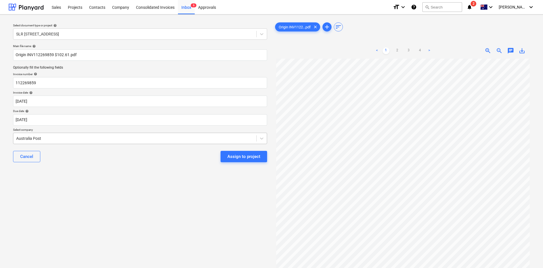
click at [123, 140] on div at bounding box center [134, 139] width 237 height 6
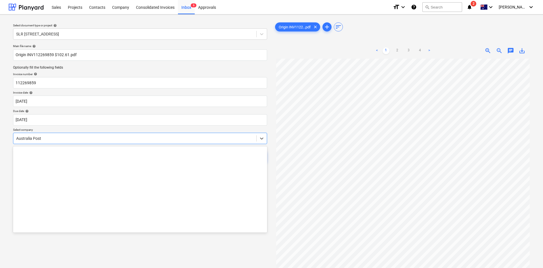
scroll to position [924, 0]
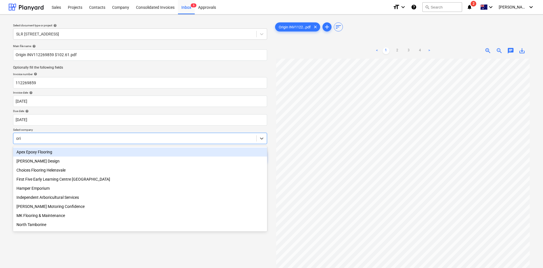
type input "orig"
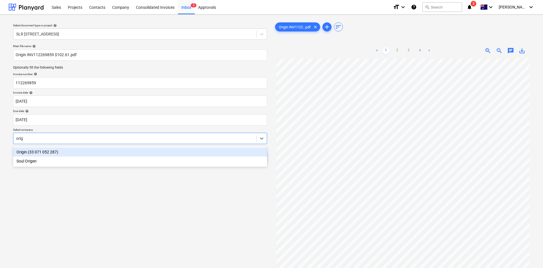
click at [58, 153] on div "Origin (33 071 052 287)" at bounding box center [140, 152] width 254 height 9
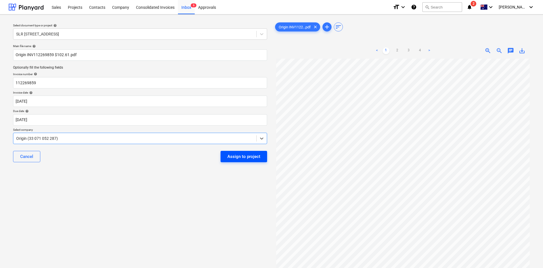
click at [253, 156] on div "Assign to project" at bounding box center [243, 156] width 33 height 7
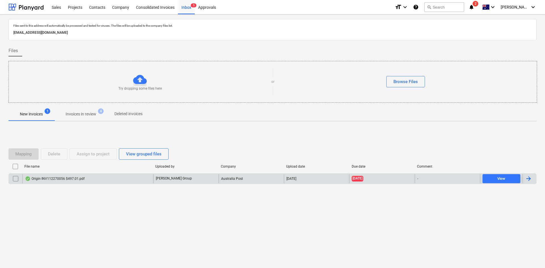
click at [71, 180] on div "Origin INV112270056 $497.01.pdf" at bounding box center [55, 179] width 60 height 5
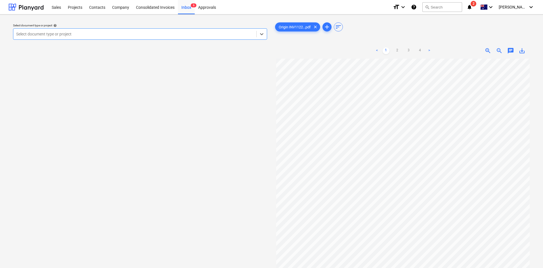
click at [64, 33] on div at bounding box center [134, 34] width 237 height 6
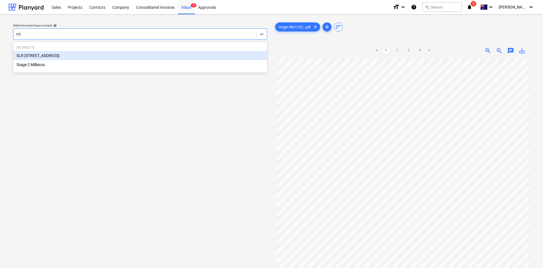
type input "mil"
click at [56, 58] on div "SLR [STREET_ADDRESS]" at bounding box center [140, 55] width 254 height 9
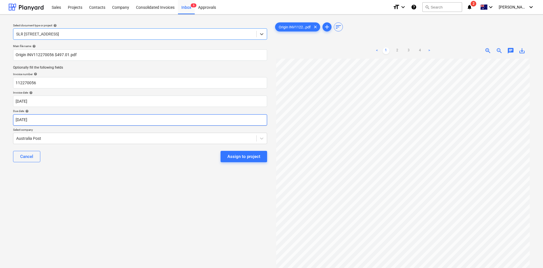
click at [48, 123] on body "Sales Projects Contacts Company Consolidated Invoices Inbox 6 Approvals format_…" at bounding box center [271, 134] width 543 height 268
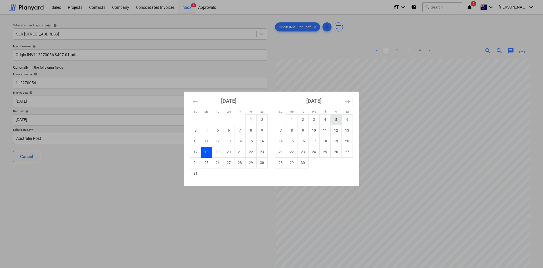
click at [334, 121] on td "5" at bounding box center [336, 119] width 11 height 11
type input "[DATE]"
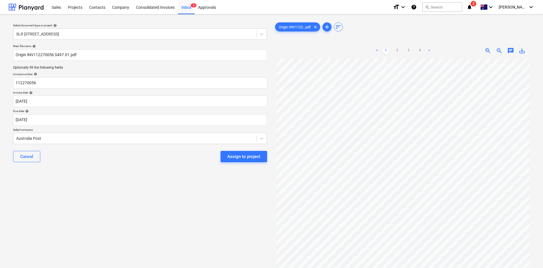
click at [146, 144] on div "Main file name help Origin INV112270056 $497.01.pdf Optionally fill the followi…" at bounding box center [140, 105] width 259 height 127
click at [147, 142] on div "Australia Post" at bounding box center [134, 139] width 243 height 8
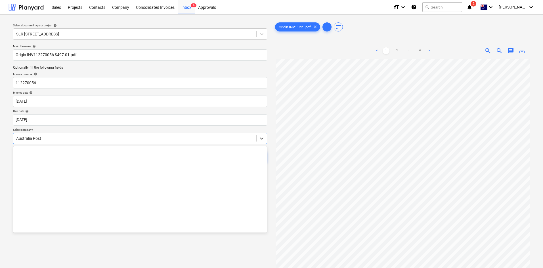
scroll to position [924, 0]
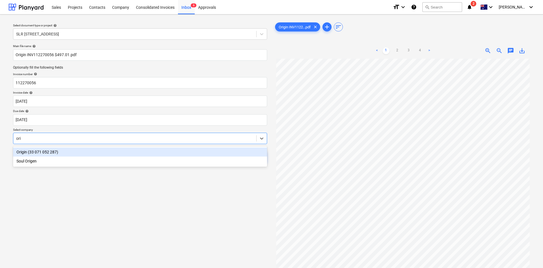
type input "orig"
click at [77, 153] on div "Origin (33 071 052 287)" at bounding box center [140, 152] width 254 height 9
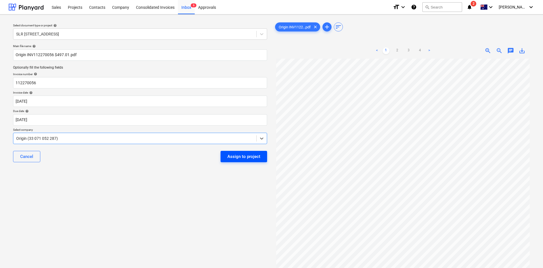
click at [250, 157] on div "Assign to project" at bounding box center [243, 156] width 33 height 7
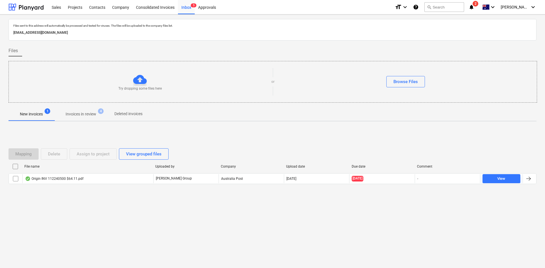
click at [71, 179] on div "Origin INV 112240500 $64.11.pdf" at bounding box center [54, 179] width 58 height 5
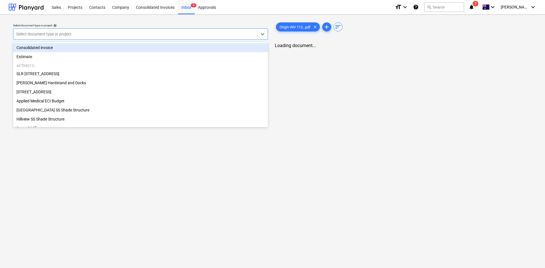
click at [144, 32] on div at bounding box center [135, 34] width 238 height 6
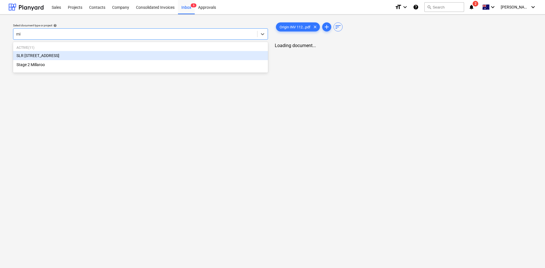
type input "mil"
click at [45, 56] on div "SLR [STREET_ADDRESS]" at bounding box center [140, 55] width 254 height 9
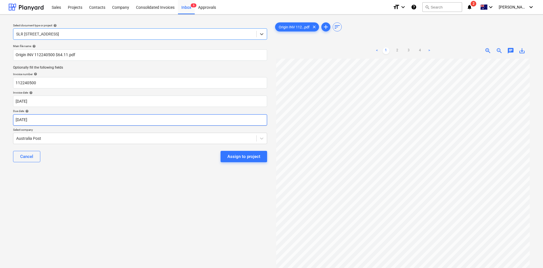
click at [53, 121] on body "Sales Projects Contacts Company Consolidated Invoices Inbox 6 Approvals format_…" at bounding box center [271, 134] width 543 height 268
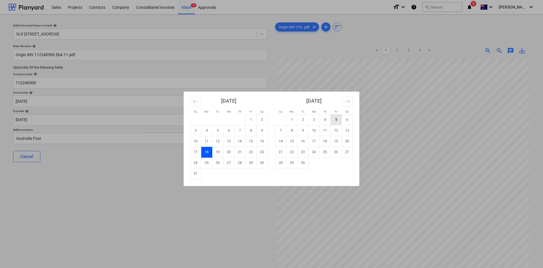
click at [335, 119] on td "5" at bounding box center [336, 119] width 11 height 11
type input "[DATE]"
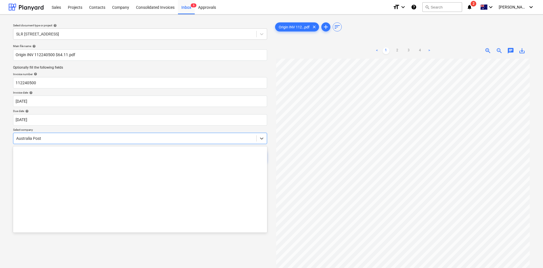
click at [33, 138] on div at bounding box center [134, 139] width 237 height 6
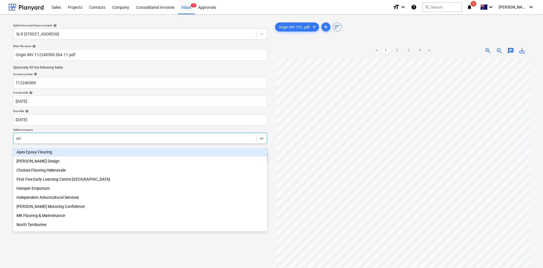
type input "orig"
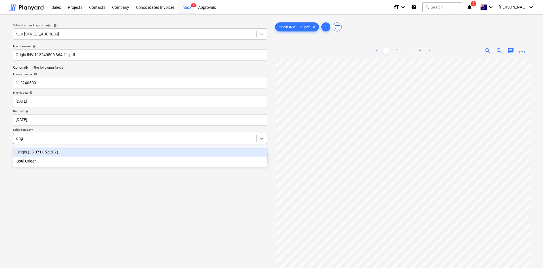
click at [32, 152] on div "Origin (33 071 052 287)" at bounding box center [140, 152] width 254 height 9
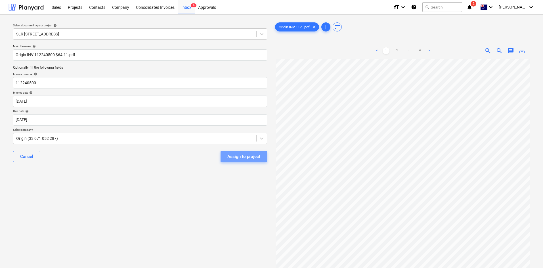
click at [256, 160] on div "Assign to project" at bounding box center [243, 156] width 33 height 7
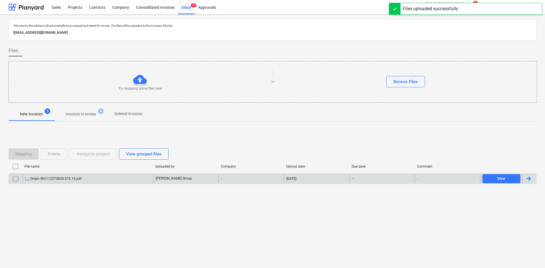
click at [95, 180] on div "Origin INV112270828 $76.14.pdf" at bounding box center [87, 178] width 131 height 9
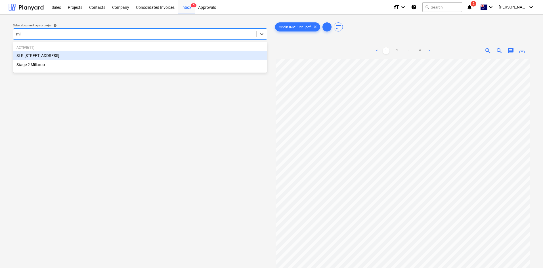
type input "mil"
click at [31, 54] on div "SLR [STREET_ADDRESS]" at bounding box center [140, 55] width 254 height 9
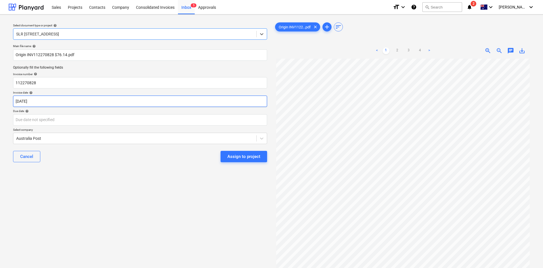
click at [45, 102] on body "Sales Projects Contacts Company Consolidated Invoices Inbox 5 Approvals format_…" at bounding box center [271, 134] width 543 height 268
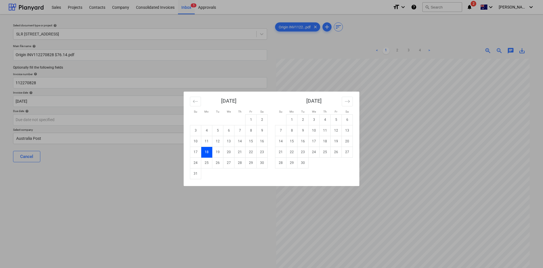
click at [50, 120] on div "Su Mo Tu We Th Fr Sa Su Mo Tu We Th Fr Sa [DATE] 1 2 3 4 5 6 7 8 9 10 11 12 13 …" at bounding box center [271, 134] width 543 height 268
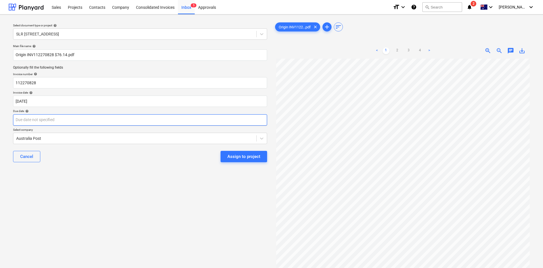
click at [51, 120] on body "Sales Projects Contacts Company Consolidated Invoices Inbox 5 Approvals format_…" at bounding box center [271, 134] width 543 height 268
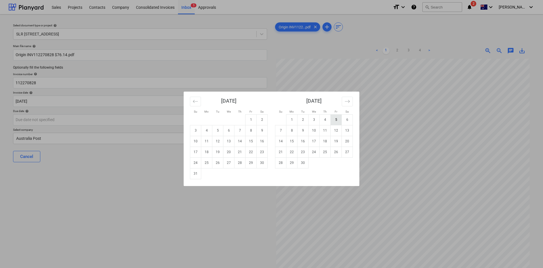
click at [332, 119] on td "5" at bounding box center [336, 119] width 11 height 11
type input "[DATE]"
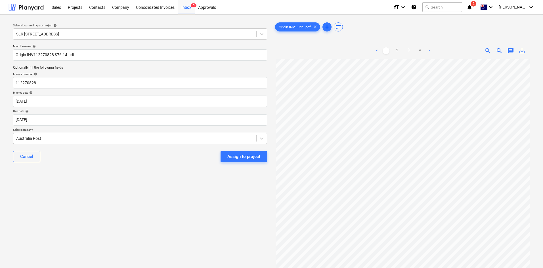
click at [112, 136] on div at bounding box center [134, 139] width 237 height 6
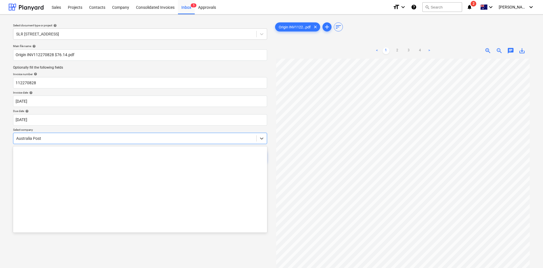
scroll to position [924, 0]
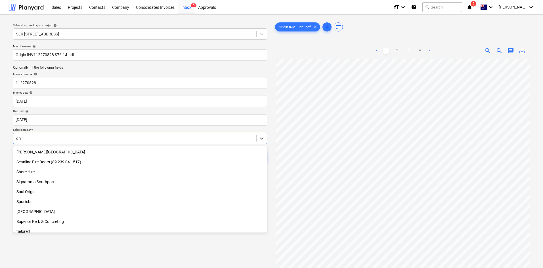
type input "orig"
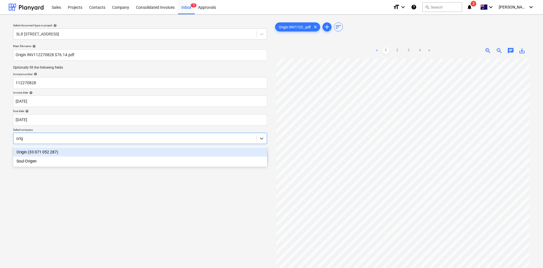
click at [67, 149] on div "Origin (33 071 052 287)" at bounding box center [140, 152] width 254 height 9
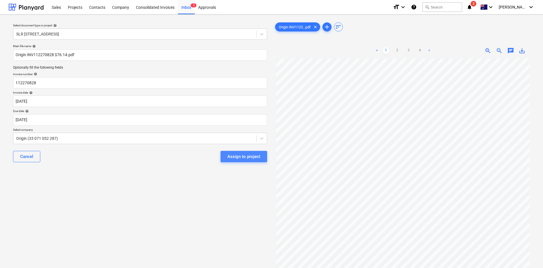
click at [240, 159] on div "Assign to project" at bounding box center [243, 156] width 33 height 7
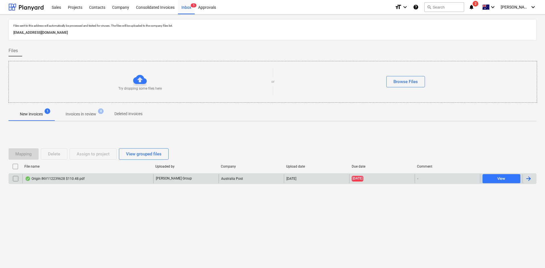
click at [104, 177] on div "Origin INV112239628 $110.48.pdf" at bounding box center [87, 178] width 131 height 9
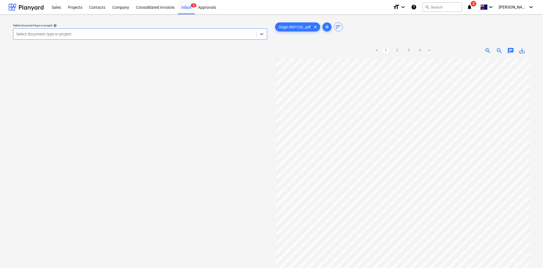
click at [79, 33] on div at bounding box center [134, 34] width 237 height 6
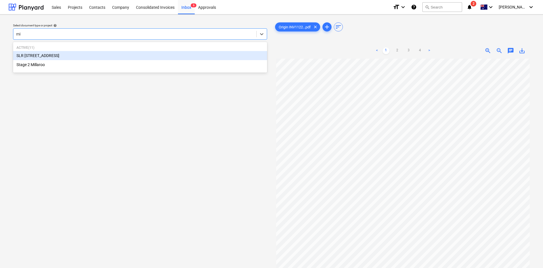
type input "mil"
click at [48, 54] on div "SLR [STREET_ADDRESS]" at bounding box center [140, 55] width 254 height 9
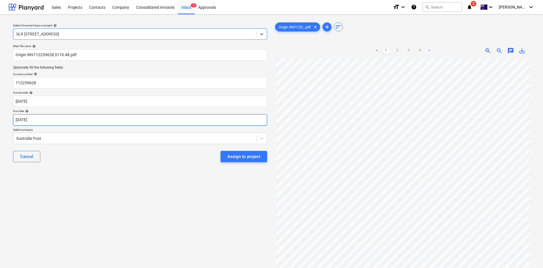
click at [45, 117] on body "Sales Projects Contacts Company Consolidated Invoices Inbox 6 Approvals format_…" at bounding box center [271, 134] width 543 height 268
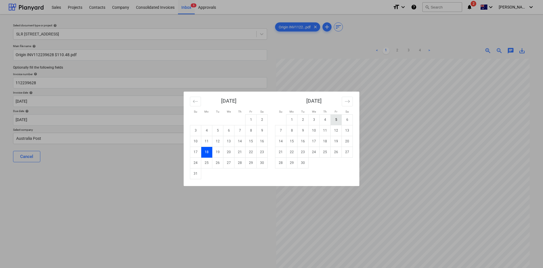
click at [336, 119] on td "5" at bounding box center [336, 119] width 11 height 11
type input "[DATE]"
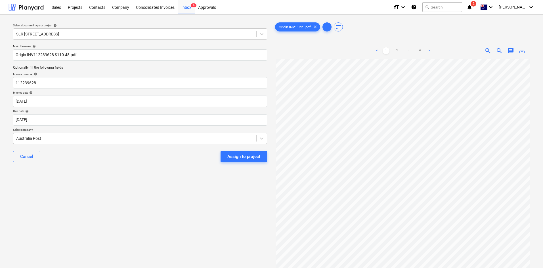
click at [144, 139] on div at bounding box center [134, 139] width 237 height 6
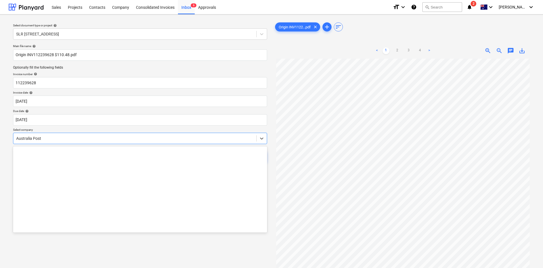
scroll to position [924, 0]
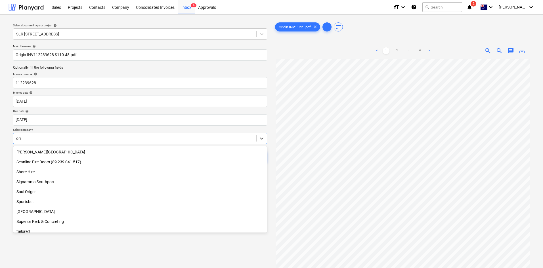
type input "orig"
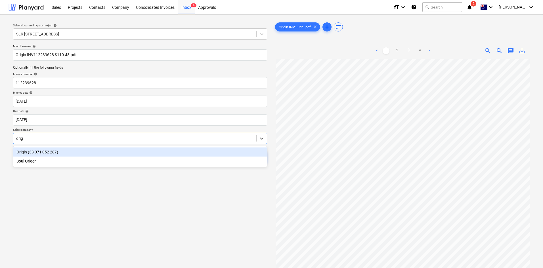
click at [76, 149] on div "Origin (33 071 052 287)" at bounding box center [140, 152] width 254 height 9
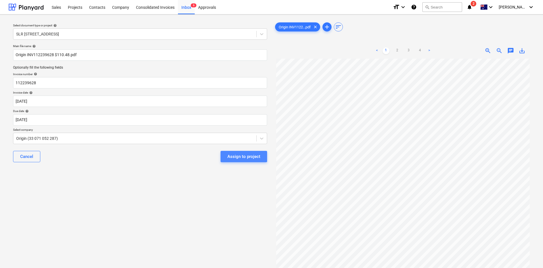
click at [234, 156] on div "Assign to project" at bounding box center [243, 156] width 33 height 7
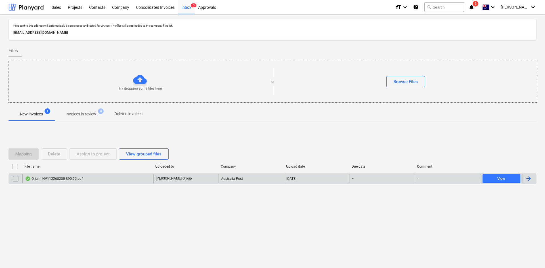
click at [70, 180] on div "Origin INV112268280 $90.72.pdf" at bounding box center [54, 179] width 58 height 5
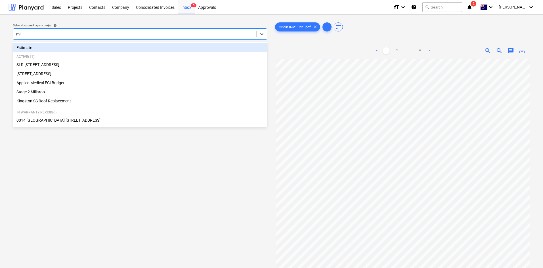
type input "mil"
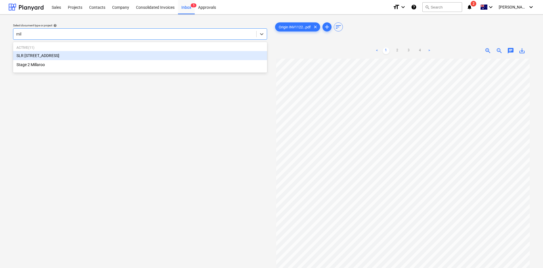
click at [58, 56] on div "SLR [STREET_ADDRESS]" at bounding box center [140, 55] width 254 height 9
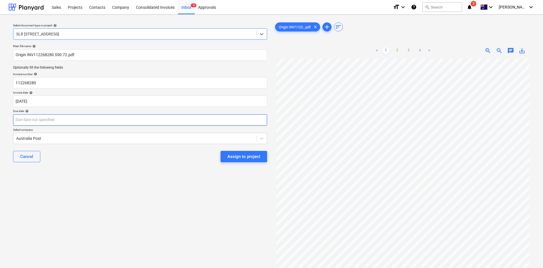
click at [56, 123] on body "Sales Projects Contacts Company Consolidated Invoices Inbox 5 Approvals format_…" at bounding box center [271, 134] width 543 height 268
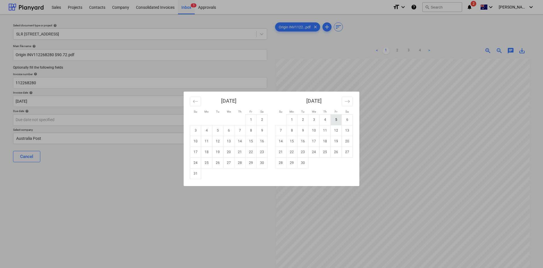
click at [337, 118] on td "5" at bounding box center [336, 119] width 11 height 11
type input "[DATE]"
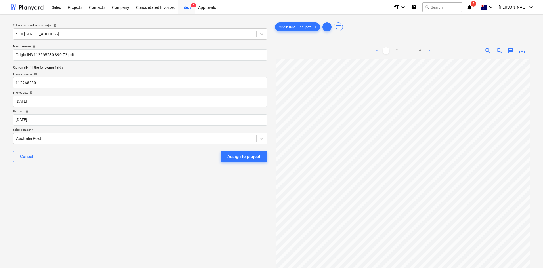
click at [106, 143] on div "Australia Post" at bounding box center [140, 138] width 254 height 11
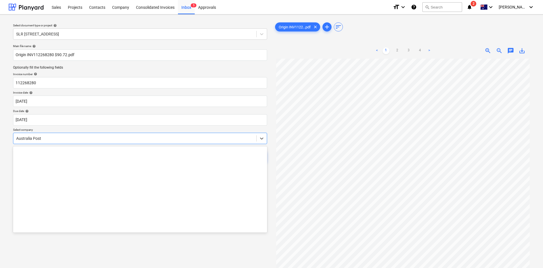
scroll to position [924, 0]
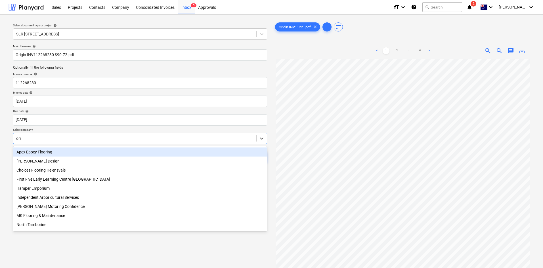
type input "orig"
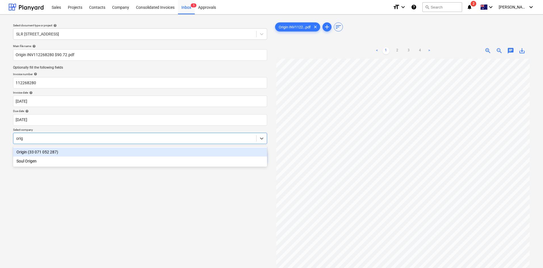
click at [52, 151] on div "Origin (33 071 052 287)" at bounding box center [140, 152] width 254 height 9
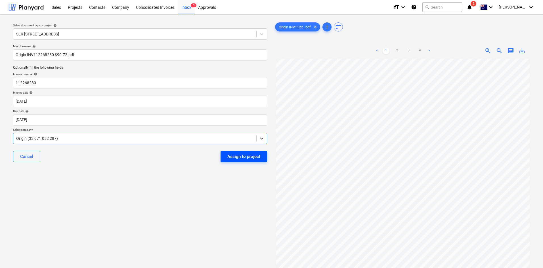
click at [250, 156] on div "Assign to project" at bounding box center [243, 156] width 33 height 7
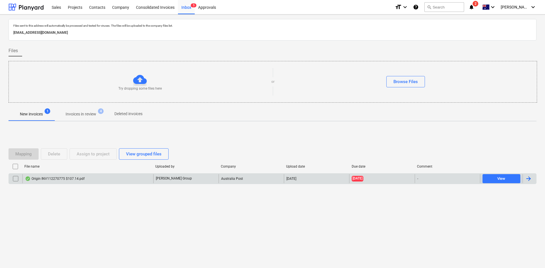
click at [70, 179] on div "Origin INV112270775 $107.14.pdf" at bounding box center [55, 179] width 60 height 5
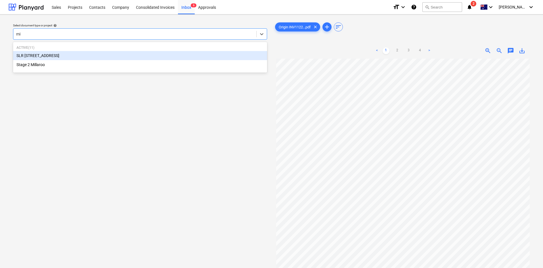
type input "mil"
click at [49, 59] on div "SLR [STREET_ADDRESS]" at bounding box center [140, 55] width 254 height 9
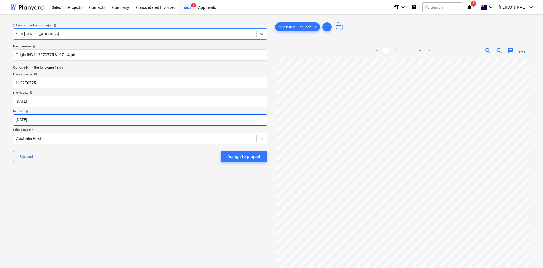
click at [46, 119] on body "Sales Projects Contacts Company Consolidated Invoices Inbox 6 Approvals format_…" at bounding box center [271, 134] width 543 height 268
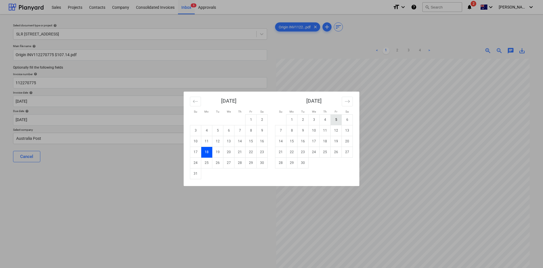
click at [337, 118] on td "5" at bounding box center [336, 119] width 11 height 11
type input "[DATE]"
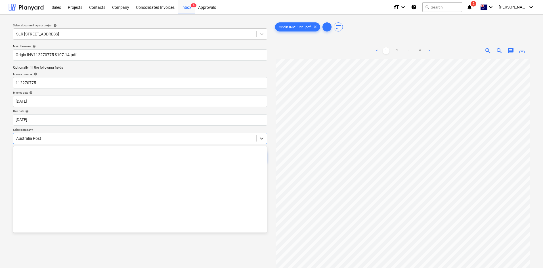
click at [139, 135] on div "Australia Post" at bounding box center [134, 139] width 243 height 8
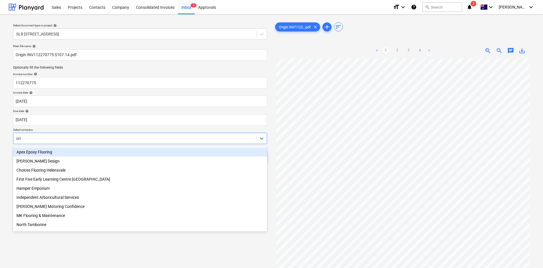
type input "orig"
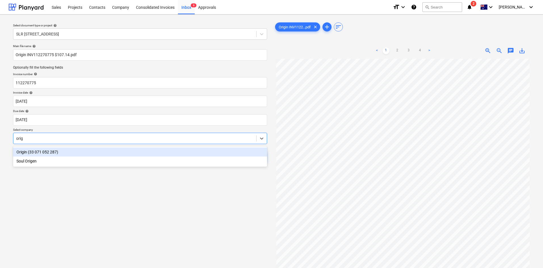
click at [45, 152] on div "Origin (33 071 052 287)" at bounding box center [140, 152] width 254 height 9
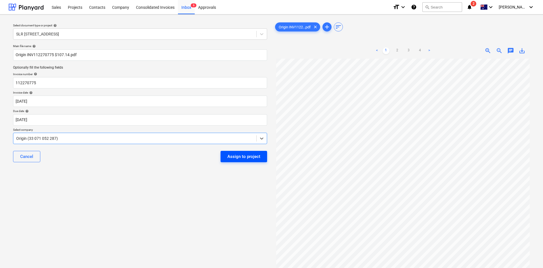
click at [231, 158] on div "Assign to project" at bounding box center [243, 156] width 33 height 7
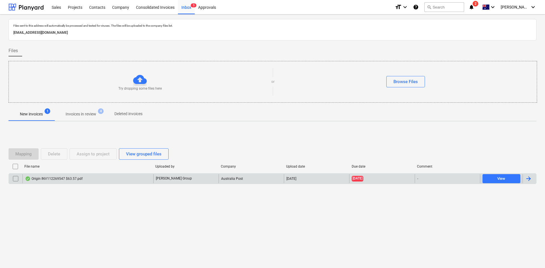
click at [63, 178] on div "Origin INV112269547 $63.57.pdf" at bounding box center [54, 179] width 58 height 5
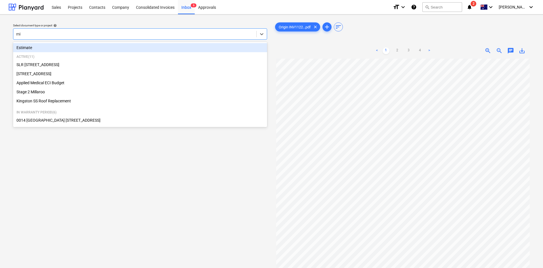
type input "mil"
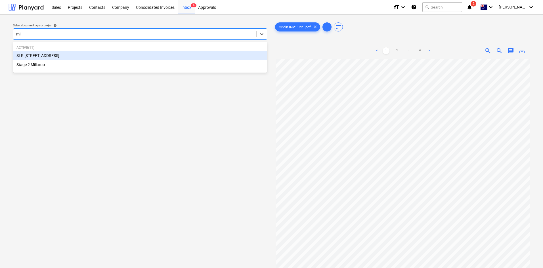
click at [33, 53] on div "SLR [STREET_ADDRESS]" at bounding box center [140, 55] width 254 height 9
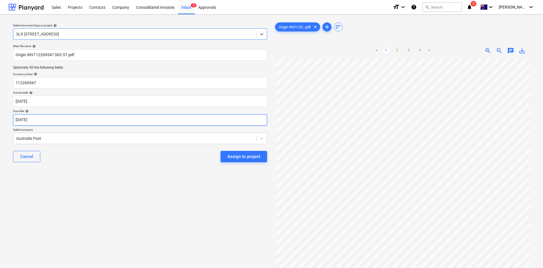
click at [59, 121] on body "Sales Projects Contacts Company Consolidated Invoices Inbox 6 Approvals format_…" at bounding box center [271, 134] width 543 height 268
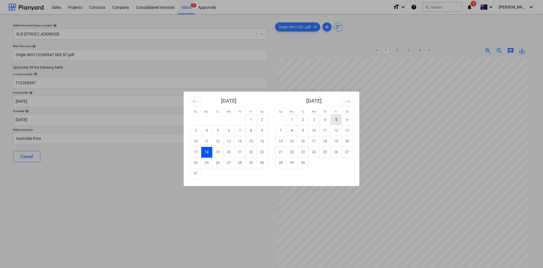
click at [336, 122] on td "5" at bounding box center [336, 119] width 11 height 11
type input "[DATE]"
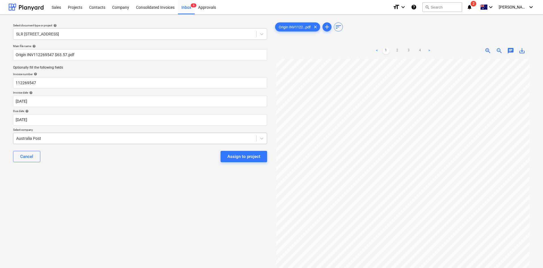
click at [134, 137] on div at bounding box center [134, 139] width 237 height 6
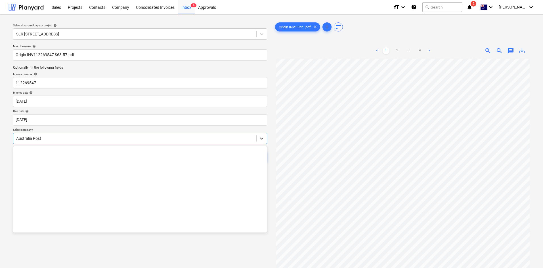
scroll to position [924, 0]
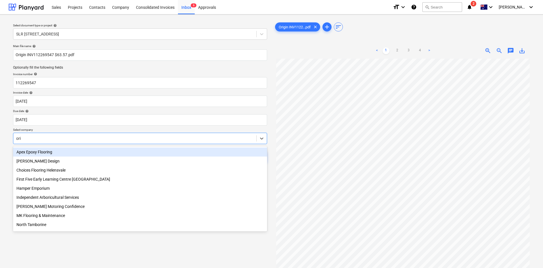
type input "orig"
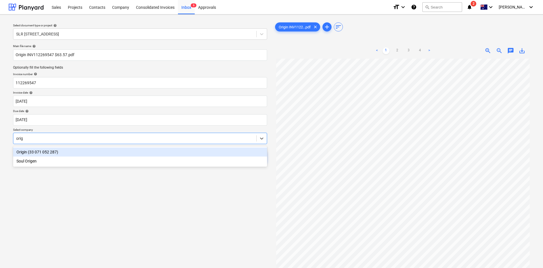
click at [36, 151] on div "Origin (33 071 052 287)" at bounding box center [140, 152] width 254 height 9
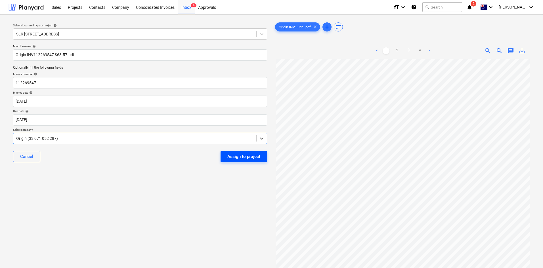
click at [241, 160] on div "Assign to project" at bounding box center [243, 156] width 33 height 7
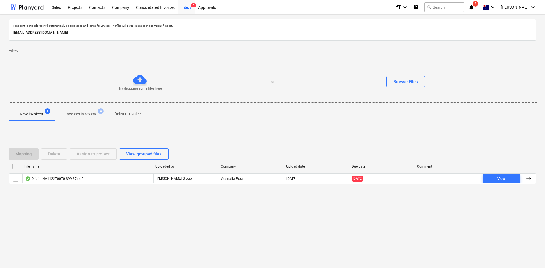
click at [78, 177] on div "Origin INV112270070 $99.37.pdf" at bounding box center [54, 179] width 58 height 5
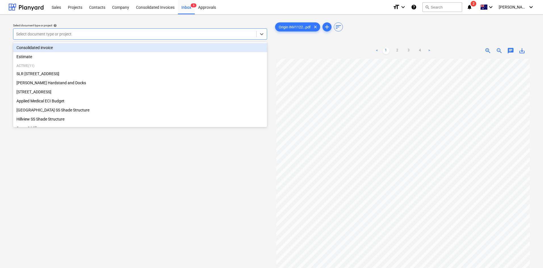
click at [106, 35] on div at bounding box center [134, 34] width 237 height 6
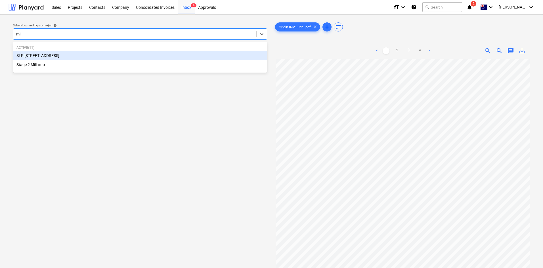
type input "mil"
click at [51, 55] on div "SLR [STREET_ADDRESS]" at bounding box center [140, 55] width 254 height 9
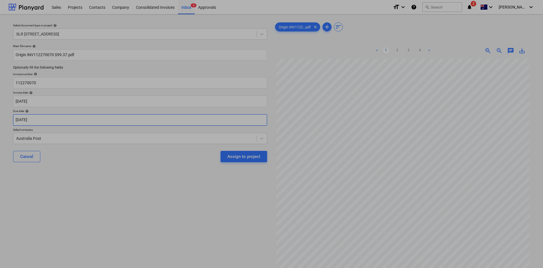
click at [43, 120] on body "Sales Projects Contacts Company Consolidated Invoices Inbox 6 Approvals format_…" at bounding box center [271, 134] width 543 height 268
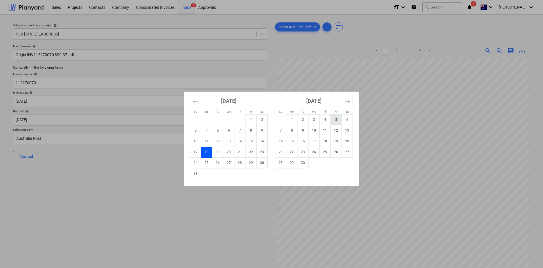
click at [335, 121] on td "5" at bounding box center [336, 119] width 11 height 11
type input "[DATE]"
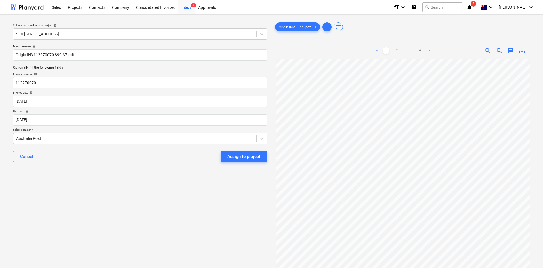
click at [82, 133] on div "Australia Post" at bounding box center [140, 138] width 254 height 11
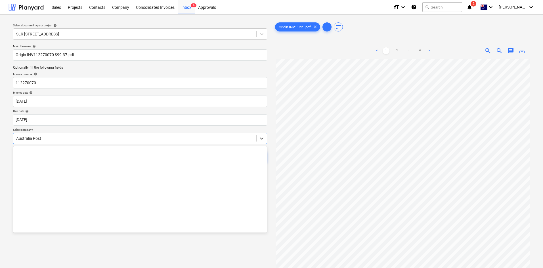
scroll to position [924, 0]
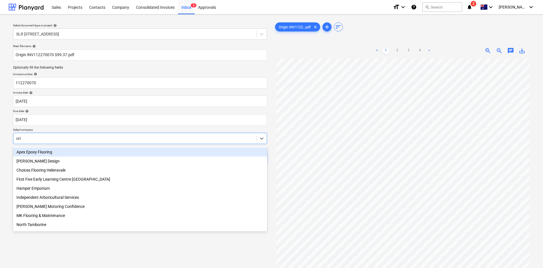
type input "orig"
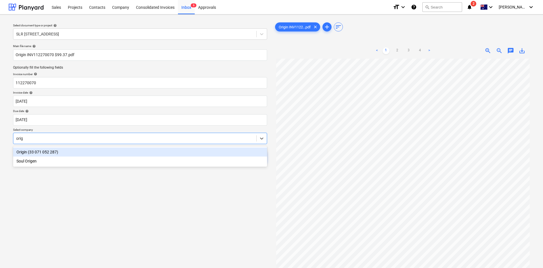
click at [39, 149] on div "Origin (33 071 052 287)" at bounding box center [140, 152] width 254 height 9
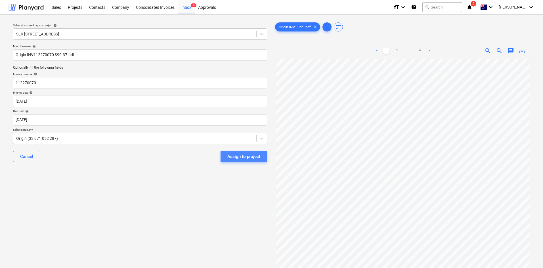
click at [238, 157] on div "Assign to project" at bounding box center [243, 156] width 33 height 7
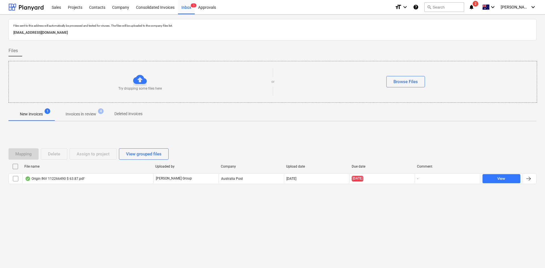
click at [74, 178] on div "Origin INV 112266490 $ 63.87.pdf" at bounding box center [54, 179] width 59 height 5
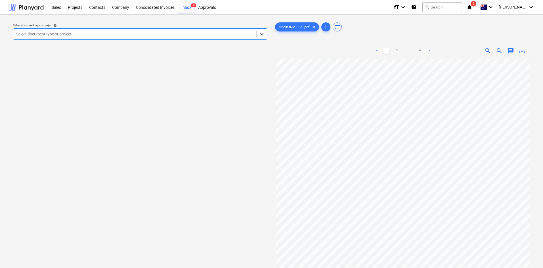
click at [125, 39] on div "Select document type or project" at bounding box center [140, 33] width 254 height 11
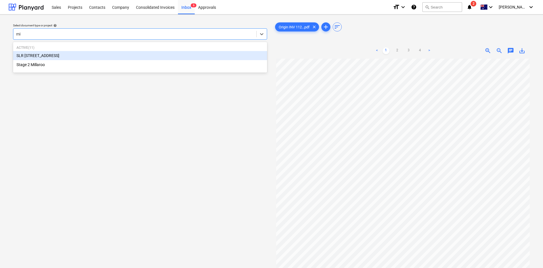
type input "mil"
click at [54, 57] on div "SLR [STREET_ADDRESS]" at bounding box center [140, 55] width 254 height 9
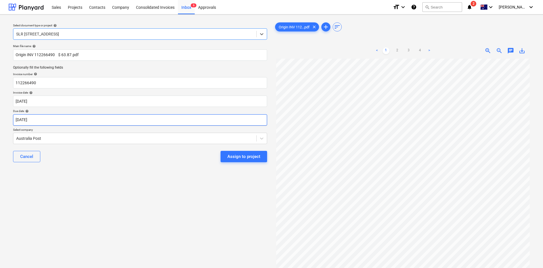
click at [54, 119] on body "Sales Projects Contacts Company Consolidated Invoices Inbox 6 Approvals format_…" at bounding box center [271, 134] width 543 height 268
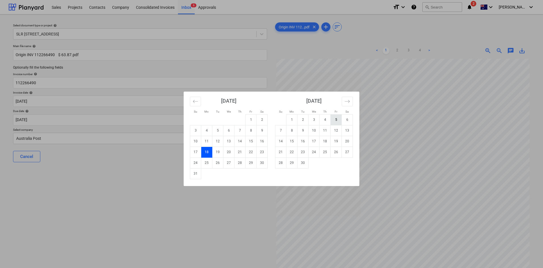
click at [333, 120] on td "5" at bounding box center [336, 119] width 11 height 11
type input "[DATE]"
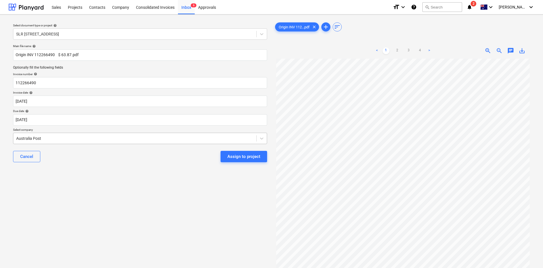
click at [81, 137] on div at bounding box center [134, 139] width 237 height 6
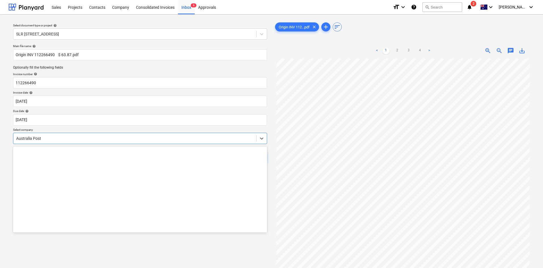
scroll to position [924, 0]
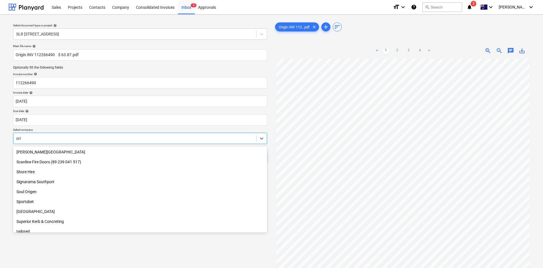
type input "orig"
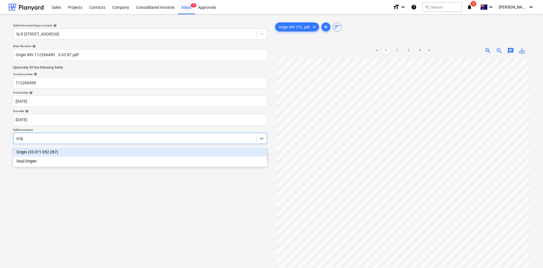
click at [41, 149] on div "Origin (33 071 052 287)" at bounding box center [140, 152] width 254 height 9
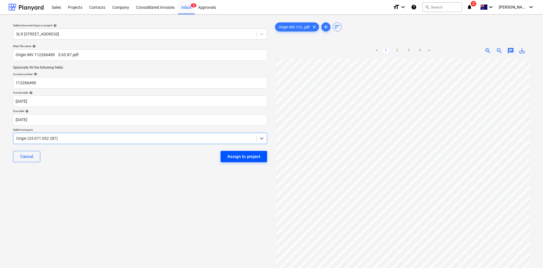
click at [246, 154] on div "Assign to project" at bounding box center [243, 156] width 33 height 7
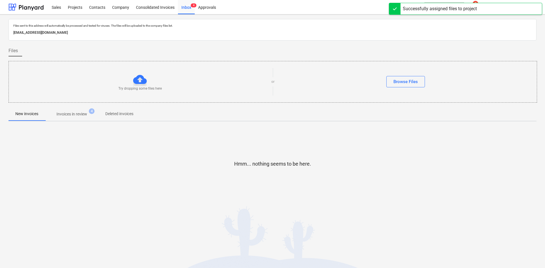
click at [68, 113] on p "Invoices in review" at bounding box center [71, 114] width 31 height 6
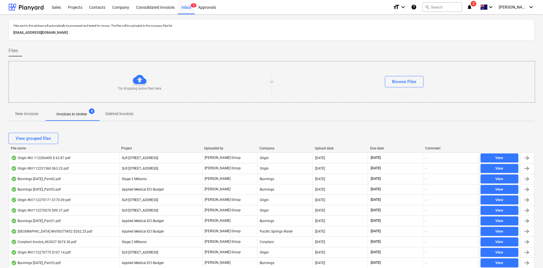
click at [17, 149] on div "File name" at bounding box center [64, 148] width 106 height 4
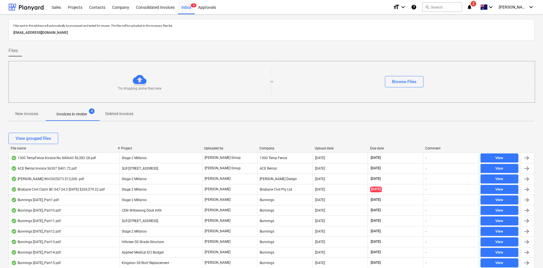
click at [23, 116] on p "New invoices" at bounding box center [26, 114] width 23 height 6
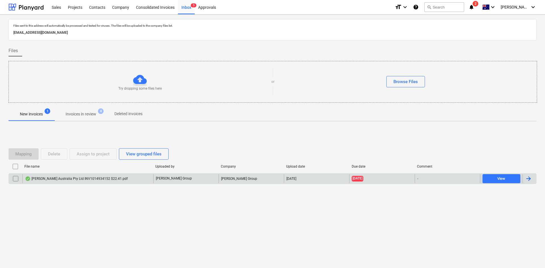
click at [86, 180] on div "[PERSON_NAME] Australia Pty Ltd INV1014934152 $22.41.pdf" at bounding box center [76, 179] width 103 height 5
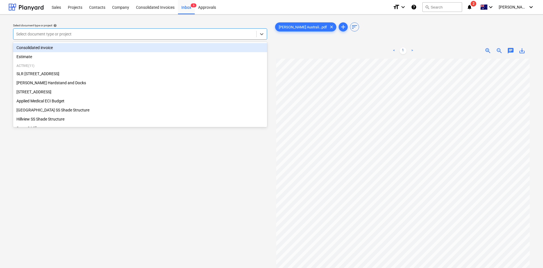
click at [93, 36] on div at bounding box center [134, 34] width 237 height 6
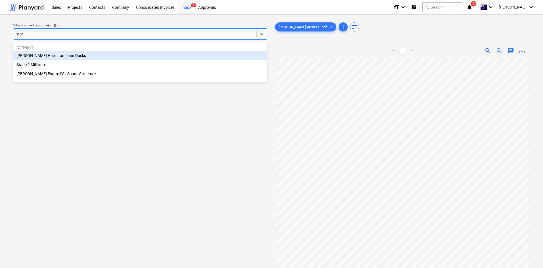
type input "stage"
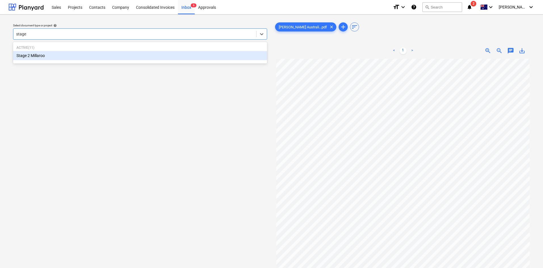
click at [41, 58] on div "Stage 2 Millaroo" at bounding box center [140, 55] width 254 height 9
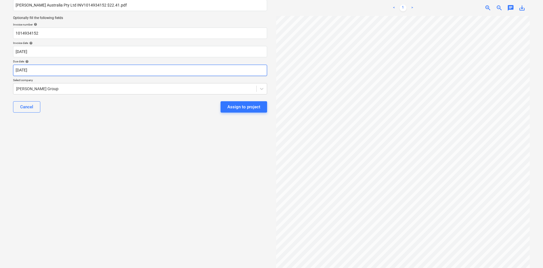
click at [97, 74] on body "Sales Projects Contacts Company Consolidated Invoices Inbox 6 Approvals format_…" at bounding box center [271, 84] width 543 height 268
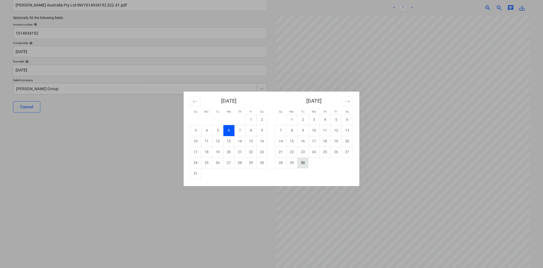
click at [305, 163] on td "30" at bounding box center [302, 163] width 11 height 11
type input "[DATE]"
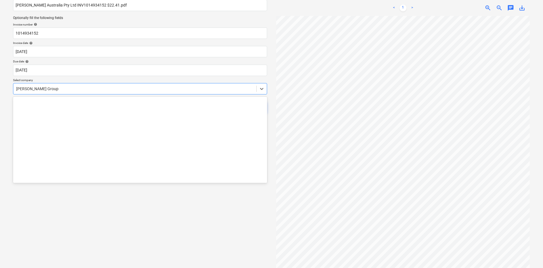
click at [69, 91] on div at bounding box center [134, 89] width 237 height 6
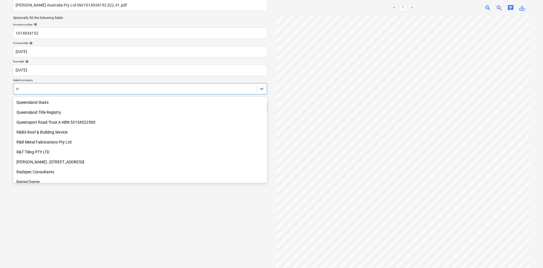
scroll to position [1524, 0]
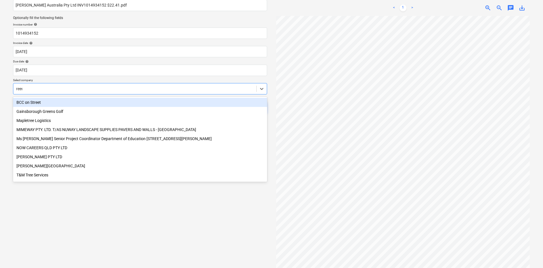
type input "[PERSON_NAME]"
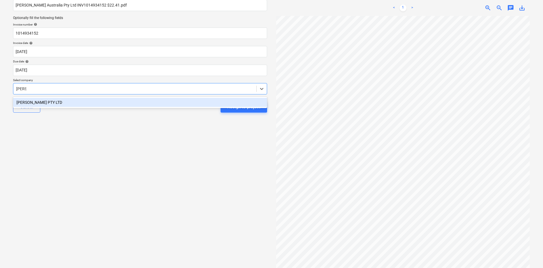
click at [57, 104] on div "[PERSON_NAME] PTY LTD" at bounding box center [140, 102] width 254 height 9
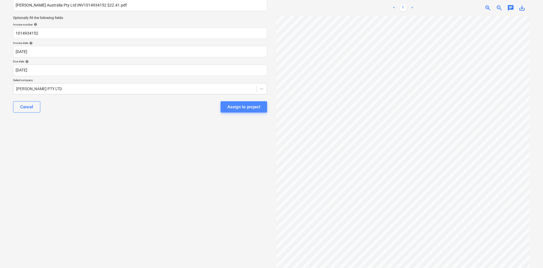
click at [252, 110] on div "Assign to project" at bounding box center [243, 106] width 33 height 7
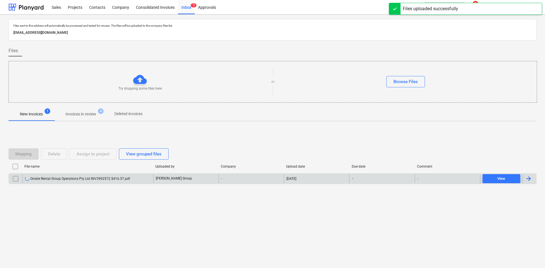
click at [116, 177] on div "Onsite Rental Group Operations Pty Ltd INV3992572 $416.57.pdf" at bounding box center [77, 179] width 105 height 5
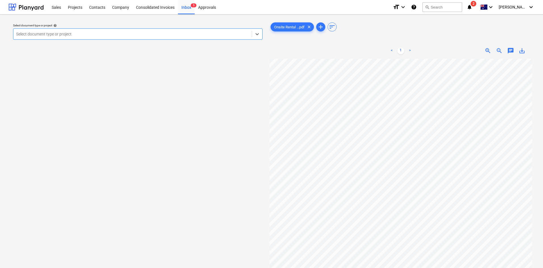
click at [66, 36] on div at bounding box center [132, 34] width 233 height 6
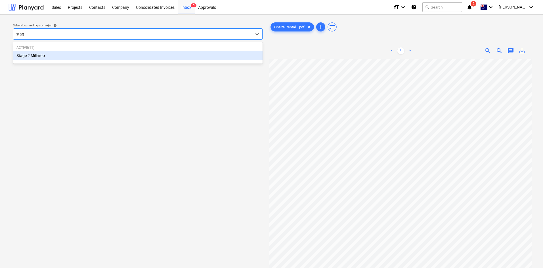
type input "stage"
click at [44, 57] on div "Stage 2 Millaroo" at bounding box center [137, 55] width 249 height 9
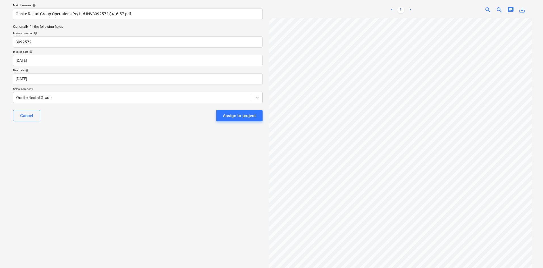
scroll to position [50, 0]
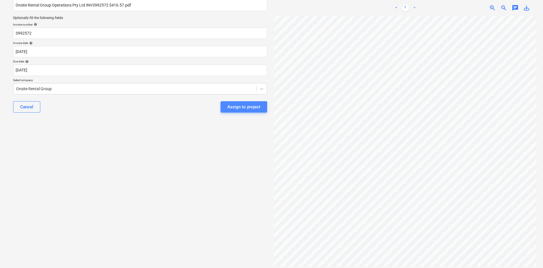
click at [238, 108] on div "Assign to project" at bounding box center [243, 106] width 33 height 7
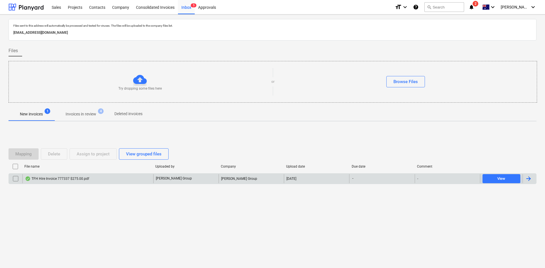
click at [70, 179] on div "TFH Hire Invoice 777337 $275.00.pdf" at bounding box center [57, 179] width 64 height 5
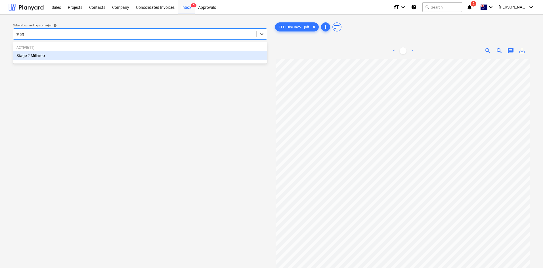
type input "stage"
click at [27, 56] on div "Stage 2 Millaroo" at bounding box center [140, 55] width 254 height 9
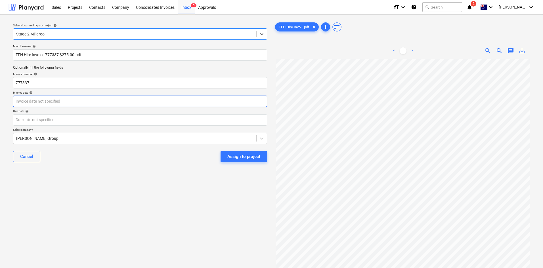
click at [39, 98] on body "Sales Projects Contacts Company Consolidated Invoices Inbox 5 Approvals format_…" at bounding box center [271, 134] width 543 height 268
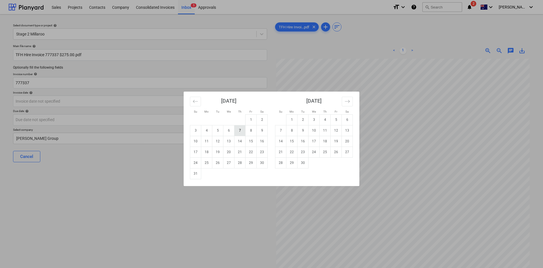
click at [239, 129] on td "7" at bounding box center [239, 130] width 11 height 11
type input "[DATE]"
click at [93, 121] on body "Sales Projects Contacts Company Consolidated Invoices Inbox 5 Approvals format_…" at bounding box center [271, 134] width 543 height 268
click at [299, 165] on td "30" at bounding box center [302, 163] width 11 height 11
type input "[DATE]"
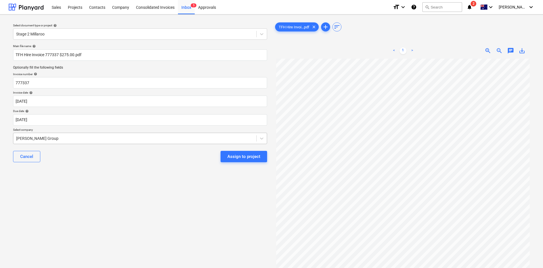
click at [88, 140] on div at bounding box center [134, 139] width 237 height 6
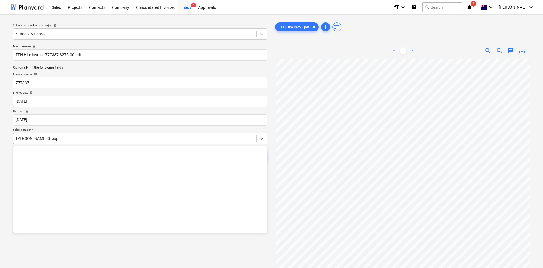
scroll to position [4460, 0]
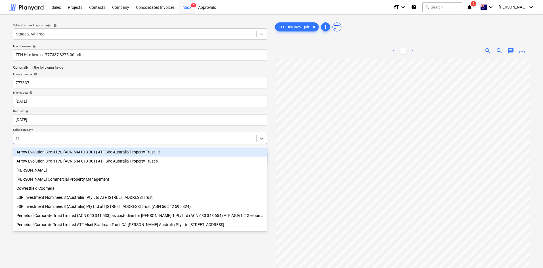
type input "tfh"
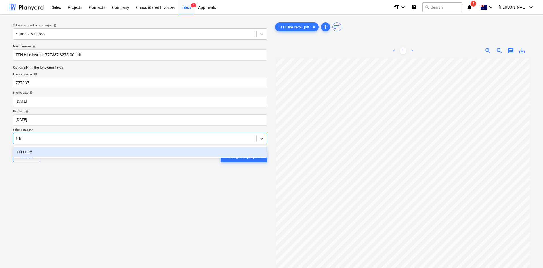
click at [33, 149] on div "TFH Hire" at bounding box center [140, 152] width 254 height 9
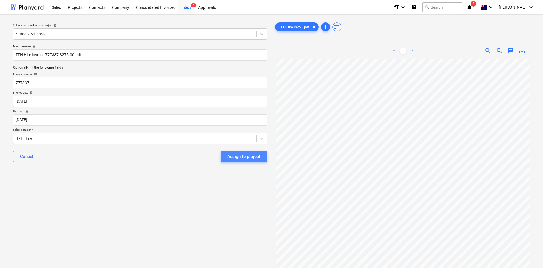
click at [262, 155] on button "Assign to project" at bounding box center [244, 156] width 47 height 11
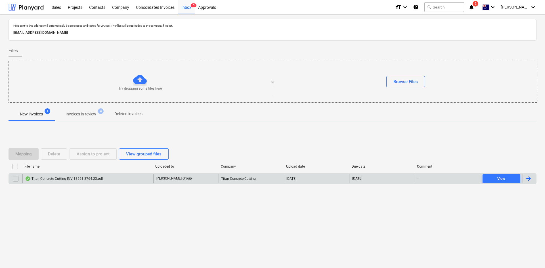
click at [77, 180] on div "Titan Concrete Cutting INV 18551 $764.23.pdf" at bounding box center [64, 179] width 78 height 5
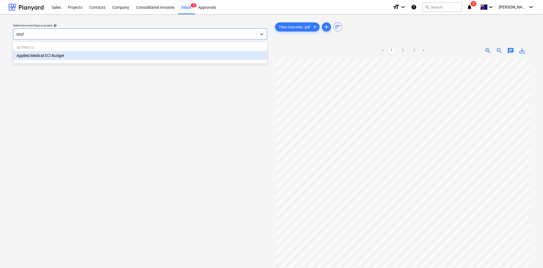
type input "appli"
click at [108, 58] on div "Applied Medical ECI Budget" at bounding box center [140, 55] width 254 height 9
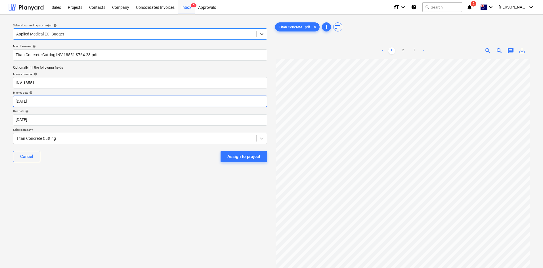
click at [56, 103] on body "Sales Projects Contacts Company Consolidated Invoices Inbox 5 Approvals format_…" at bounding box center [271, 134] width 543 height 268
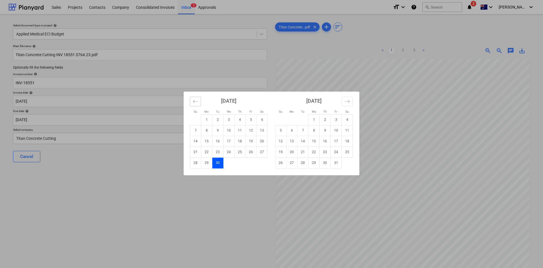
click at [196, 97] on button "Move backward to switch to the previous month." at bounding box center [195, 102] width 11 height 10
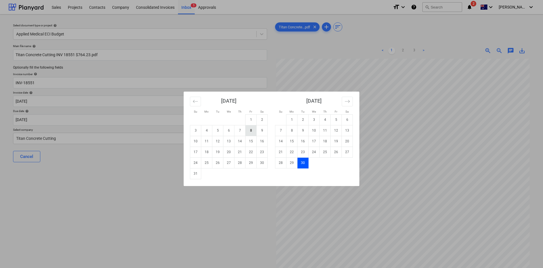
click at [253, 133] on td "8" at bounding box center [250, 130] width 11 height 11
type input "[DATE]"
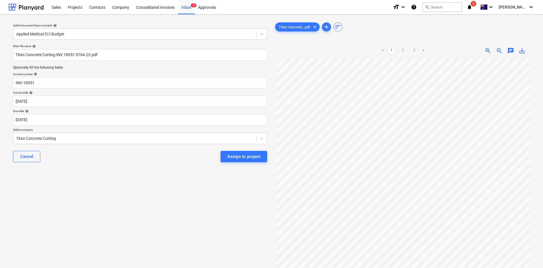
scroll to position [107, 0]
click at [232, 156] on div "Assign to project" at bounding box center [243, 156] width 33 height 7
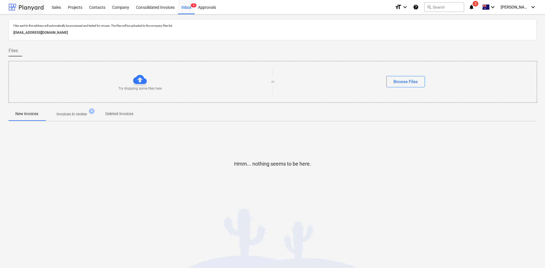
click at [31, 11] on div at bounding box center [26, 7] width 35 height 14
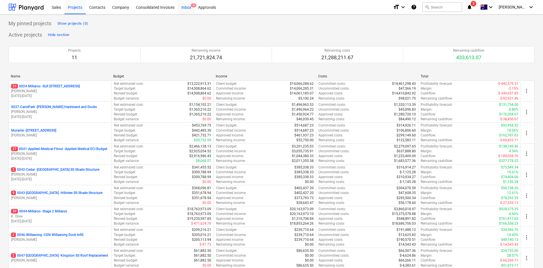
click at [186, 7] on div "Inbox 4" at bounding box center [186, 7] width 17 height 14
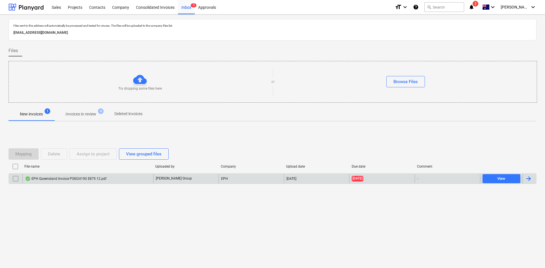
click at [77, 179] on div "EPH Queensland Invoice PSI024190 $879.12.pdf" at bounding box center [65, 179] width 81 height 5
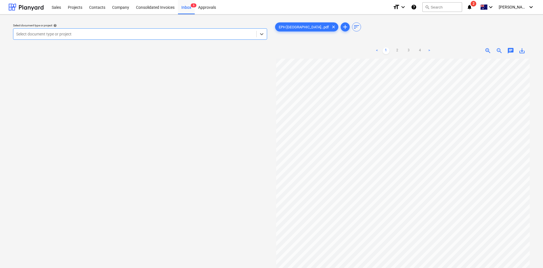
click at [126, 33] on div at bounding box center [134, 34] width 237 height 6
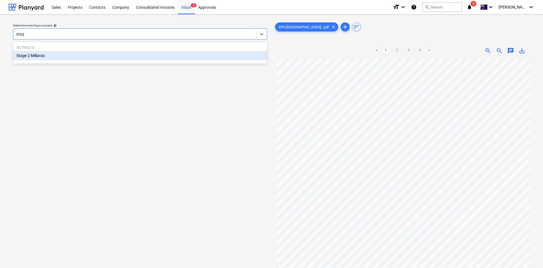
type input "stage"
click at [64, 57] on div "Stage 2 Millaroo" at bounding box center [140, 55] width 254 height 9
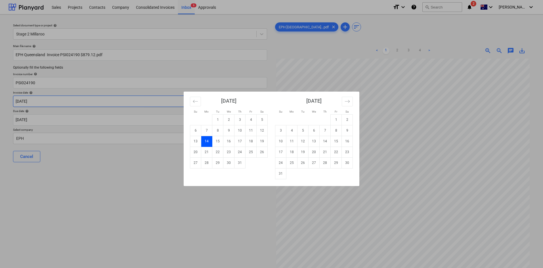
click at [58, 98] on body "Sales Projects Contacts Company Consolidated Invoices Inbox 6 Approvals format_…" at bounding box center [271, 134] width 543 height 268
click at [292, 144] on td "11" at bounding box center [291, 141] width 11 height 11
type input "[DATE]"
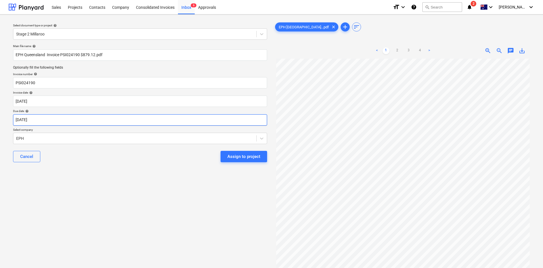
click at [54, 121] on body "Sales Projects Contacts Company Consolidated Invoices Inbox 6 Approvals format_…" at bounding box center [271, 134] width 543 height 268
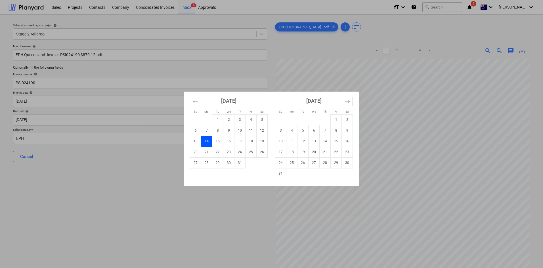
click at [349, 102] on icon "Move forward to switch to the next month." at bounding box center [347, 101] width 5 height 5
click at [305, 165] on td "30" at bounding box center [302, 163] width 11 height 11
type input "[DATE]"
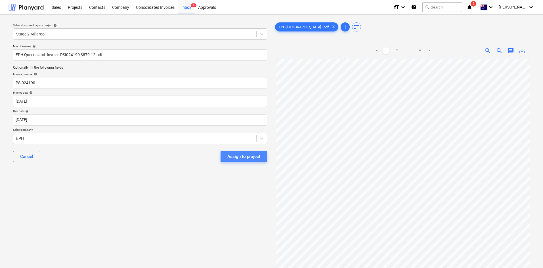
click at [254, 156] on div "Assign to project" at bounding box center [243, 156] width 33 height 7
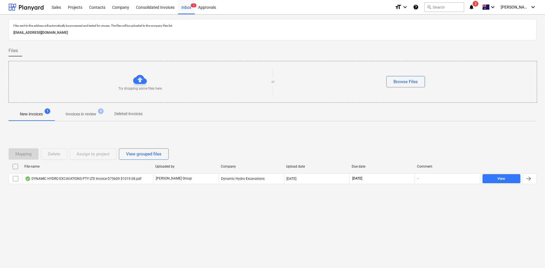
click at [77, 179] on div "DYNAMIC HYDRO EXCAVATIONS PTY LTD Invoice D75609 $1019.08.pdf" at bounding box center [83, 179] width 116 height 5
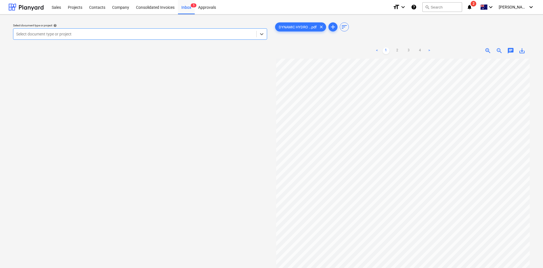
click at [28, 39] on div "Select document type or project" at bounding box center [140, 33] width 254 height 11
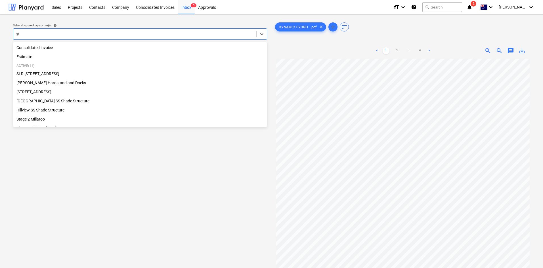
type input "sta"
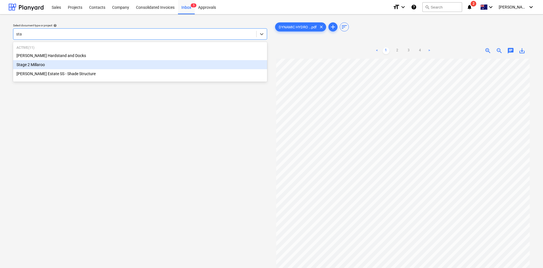
click at [35, 63] on div "Stage 2 Millaroo" at bounding box center [140, 64] width 254 height 9
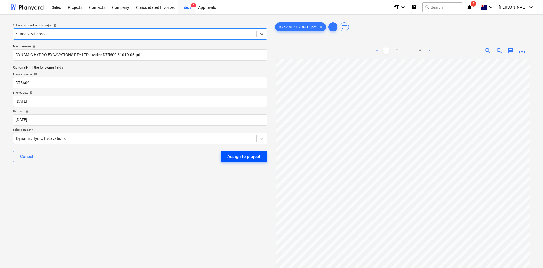
click at [239, 156] on div "Assign to project" at bounding box center [243, 156] width 33 height 7
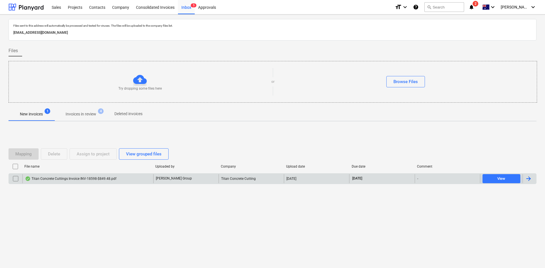
click at [66, 179] on div "Titan Concrete Cuttings Invoice INV-18598-$849.48.pdf" at bounding box center [70, 179] width 91 height 5
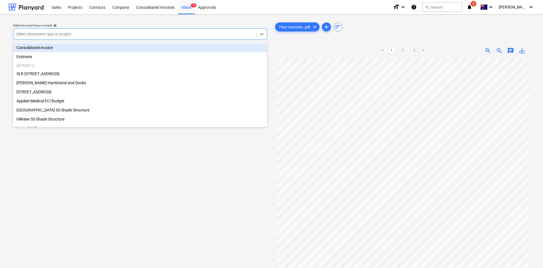
click at [189, 32] on div at bounding box center [134, 34] width 237 height 6
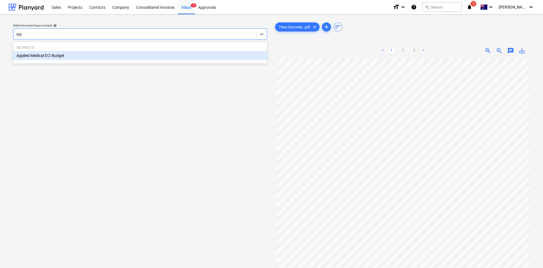
type input "appl"
click at [155, 56] on div "Applied Medical ECI Budget" at bounding box center [140, 55] width 254 height 9
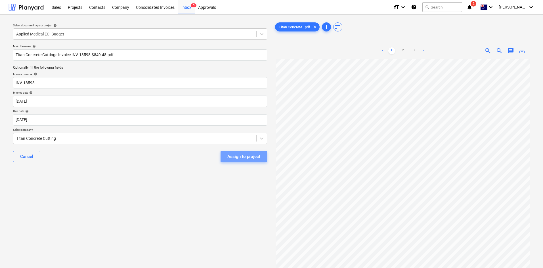
click at [239, 158] on div "Assign to project" at bounding box center [243, 156] width 33 height 7
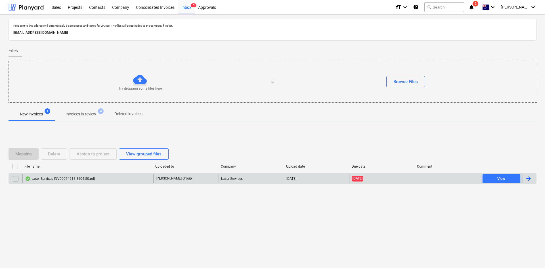
click at [86, 180] on div "Laser Services INV00074518 $104.50.pdf" at bounding box center [60, 179] width 70 height 5
